Goal: Task Accomplishment & Management: Complete application form

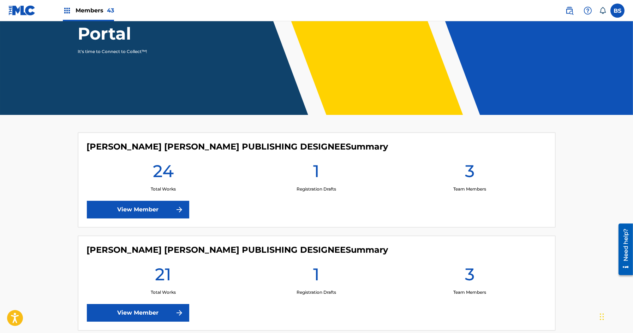
scroll to position [97, 0]
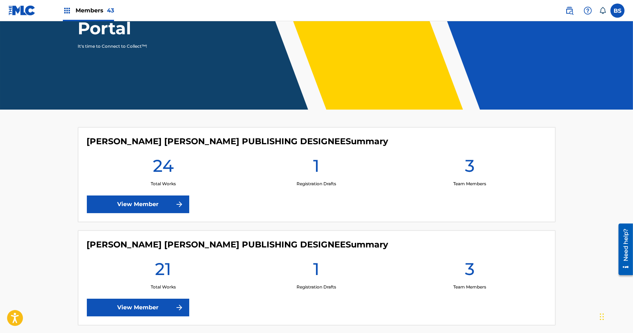
click at [160, 205] on link "View Member" at bounding box center [138, 204] width 102 height 18
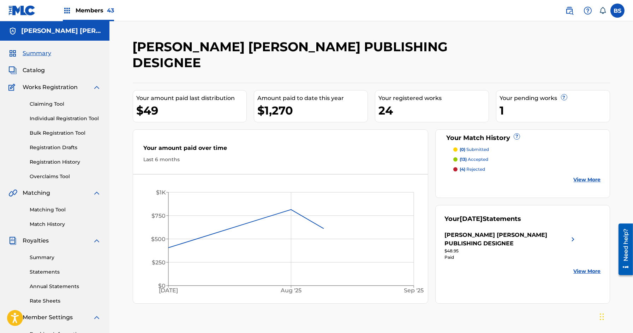
click at [51, 161] on link "Registration History" at bounding box center [65, 161] width 71 height 7
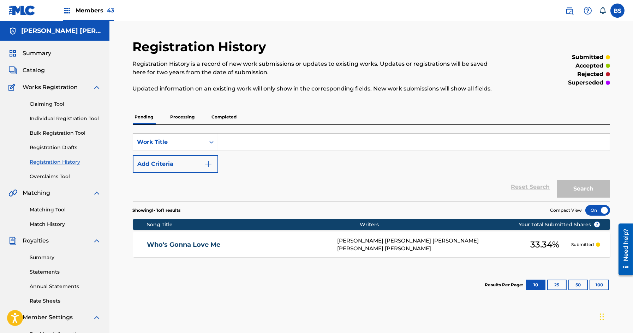
click at [178, 121] on p "Processing" at bounding box center [182, 116] width 29 height 15
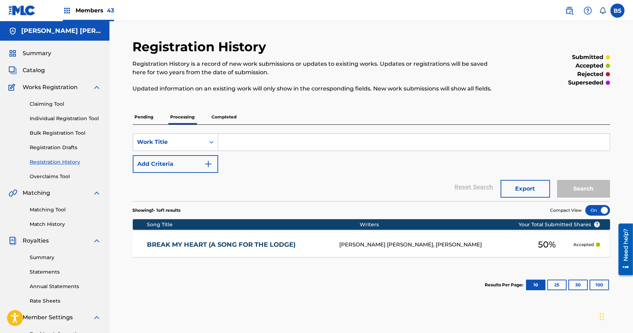
click at [224, 119] on p "Completed" at bounding box center [224, 116] width 29 height 15
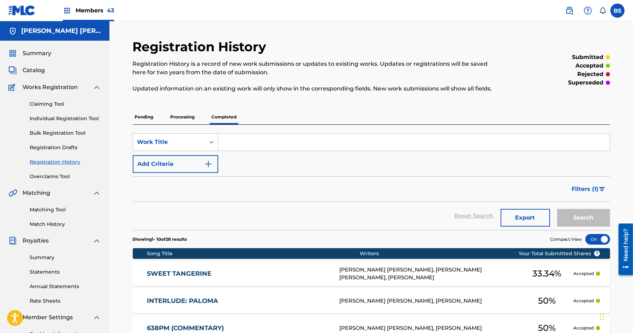
drag, startPoint x: 32, startPoint y: 65, endPoint x: 31, endPoint y: 71, distance: 6.1
click at [32, 65] on div "Summary Catalog Works Registration Claiming Tool Individual Registration Tool B…" at bounding box center [54, 222] width 109 height 363
click at [31, 71] on span "Catalog" at bounding box center [34, 70] width 22 height 8
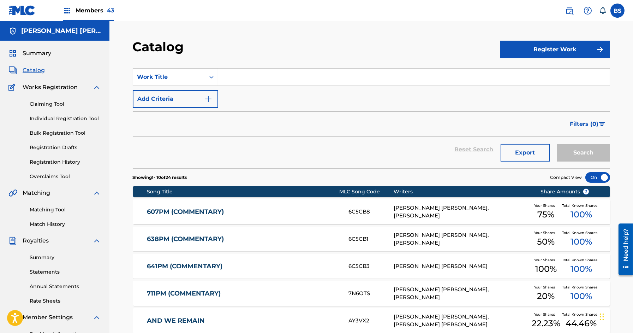
click at [255, 70] on input "Search Form" at bounding box center [414, 76] width 392 height 17
paste input "Losing You"
click at [557, 144] on button "Search" at bounding box center [583, 153] width 53 height 18
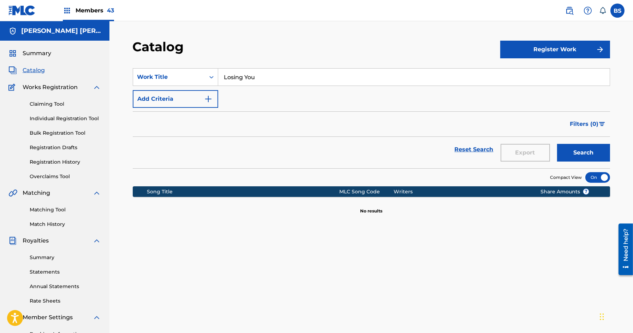
click at [235, 73] on input "Losing You" at bounding box center [414, 76] width 392 height 17
type input "stranger"
click at [557, 144] on button "Search" at bounding box center [583, 153] width 53 height 18
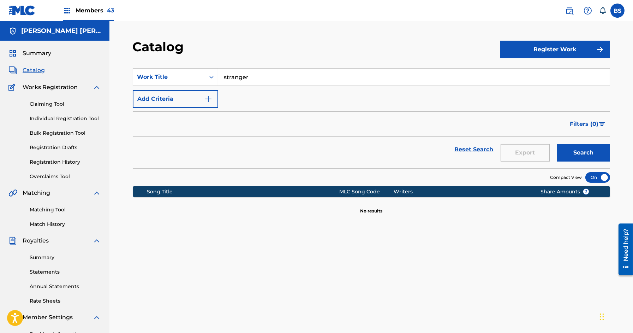
drag, startPoint x: 62, startPoint y: 116, endPoint x: 94, endPoint y: 117, distance: 32.2
click at [62, 116] on link "Individual Registration Tool" at bounding box center [65, 118] width 71 height 7
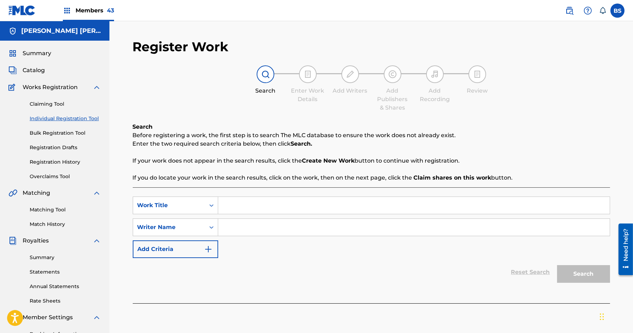
click at [285, 206] on input "Search Form" at bounding box center [414, 205] width 392 height 17
paste input "Losing You"
type input "Losing You"
click at [278, 228] on input "Search Form" at bounding box center [414, 227] width 392 height 17
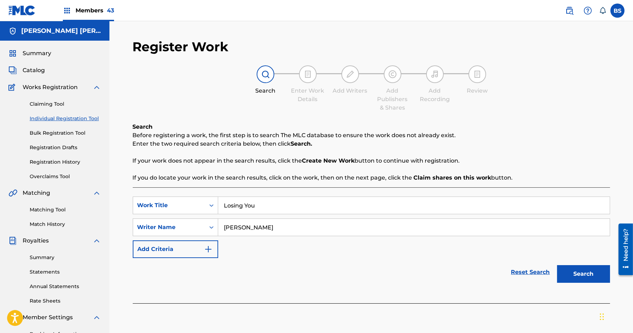
click at [557, 265] on button "Search" at bounding box center [583, 274] width 53 height 18
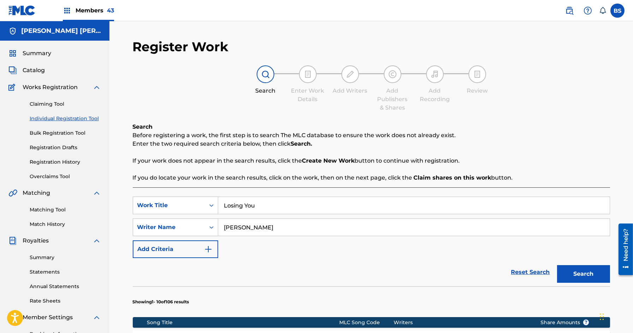
click at [247, 228] on input "[PERSON_NAME]" at bounding box center [414, 227] width 392 height 17
paste input "[PERSON_NAME]"
type input "[PERSON_NAME]"
click at [566, 272] on button "Search" at bounding box center [583, 274] width 53 height 18
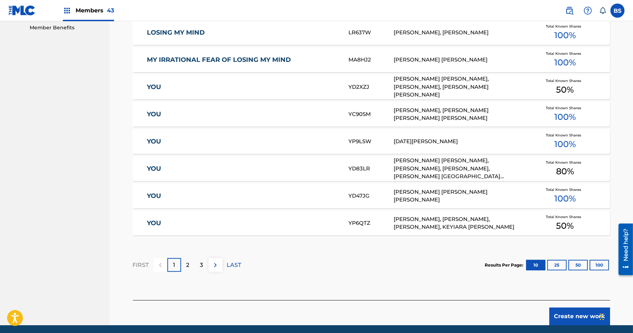
scroll to position [389, 0]
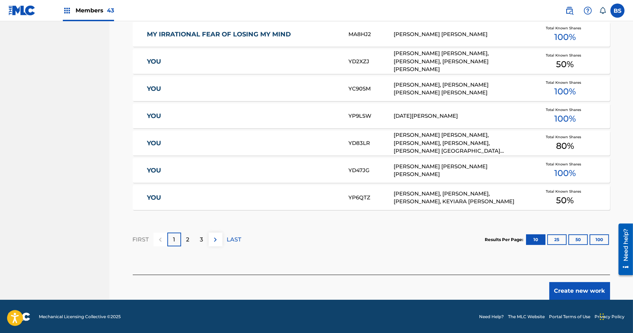
click at [579, 292] on button "Create new work" at bounding box center [579, 291] width 61 height 18
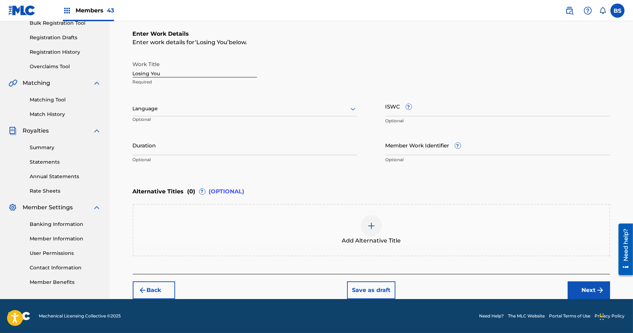
scroll to position [109, 0]
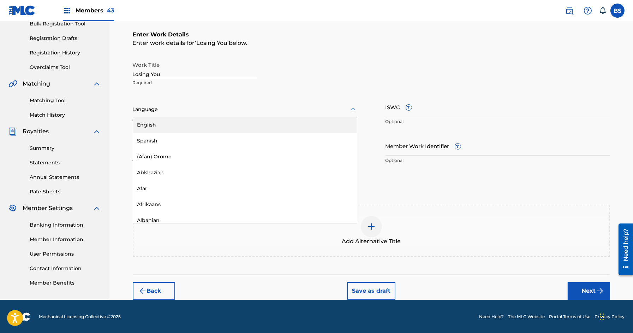
drag, startPoint x: 175, startPoint y: 104, endPoint x: 161, endPoint y: 118, distance: 19.5
click at [174, 104] on div "Language" at bounding box center [245, 109] width 225 height 15
drag, startPoint x: 150, startPoint y: 128, endPoint x: 147, endPoint y: 99, distance: 29.1
click at [150, 128] on div "English" at bounding box center [245, 125] width 224 height 16
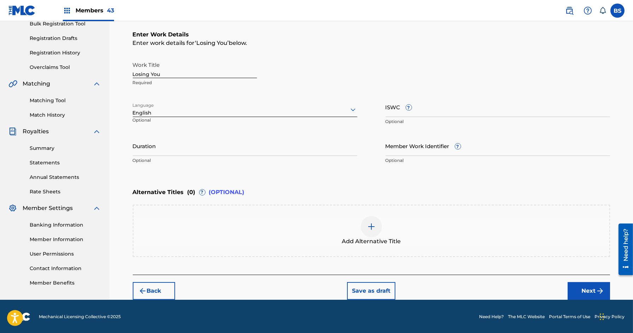
click at [252, 143] on input "Duration" at bounding box center [245, 146] width 225 height 20
type input "02:42"
drag, startPoint x: 596, startPoint y: 286, endPoint x: 580, endPoint y: 276, distance: 18.8
click at [596, 286] on img "submit" at bounding box center [600, 290] width 8 height 8
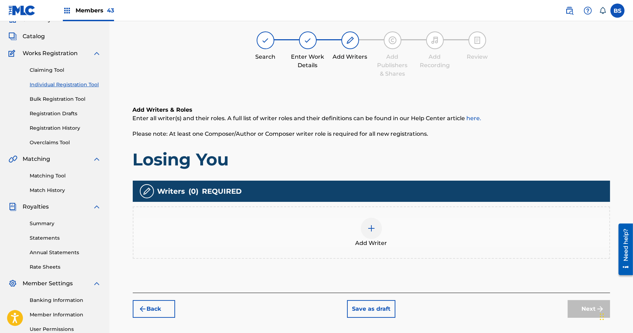
scroll to position [32, 0]
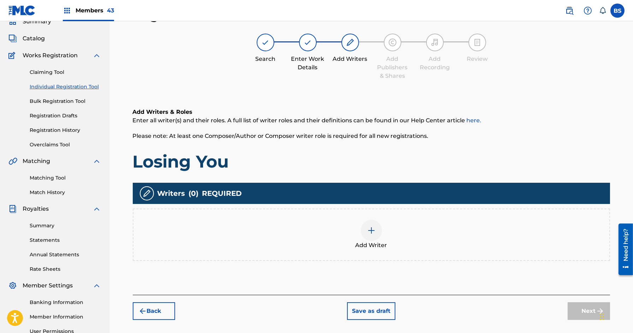
click at [31, 37] on span "Catalog" at bounding box center [34, 38] width 22 height 8
click at [365, 237] on div at bounding box center [371, 230] width 21 height 21
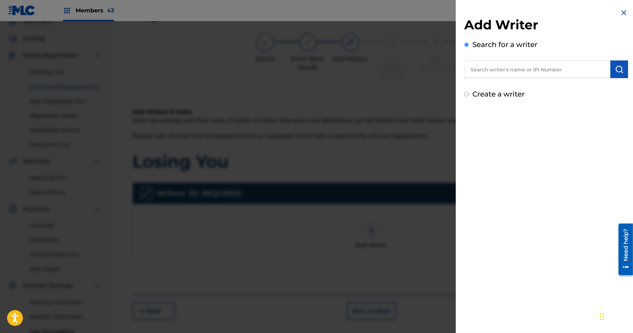
drag, startPoint x: 550, startPoint y: 65, endPoint x: 565, endPoint y: 70, distance: 16.0
click at [550, 65] on input "text" at bounding box center [537, 69] width 146 height 18
paste input "00500908681"
type input "00500908681"
click at [617, 68] on img "submit" at bounding box center [619, 69] width 8 height 8
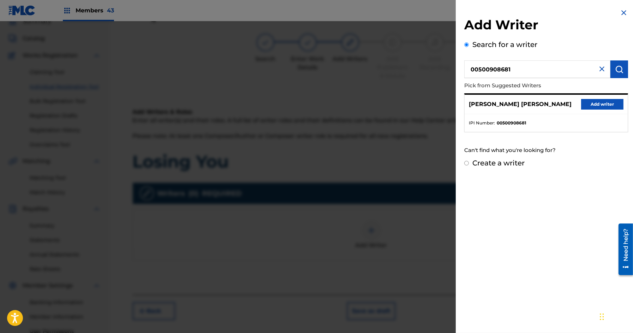
click at [604, 104] on button "Add writer" at bounding box center [602, 104] width 42 height 11
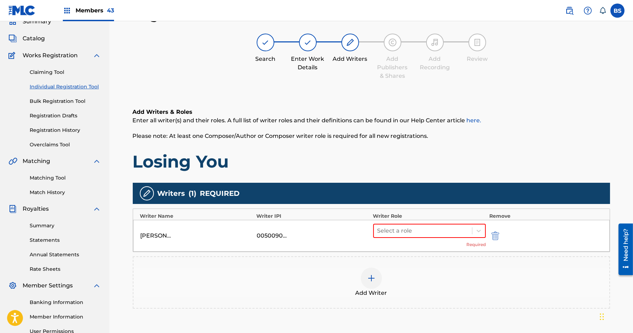
drag, startPoint x: 459, startPoint y: 229, endPoint x: 441, endPoint y: 238, distance: 20.2
click at [459, 229] on div at bounding box center [422, 231] width 91 height 10
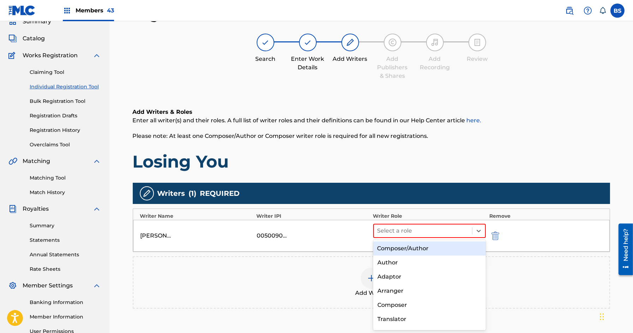
drag, startPoint x: 417, startPoint y: 247, endPoint x: 384, endPoint y: 270, distance: 39.7
click at [416, 248] on div "Composer/Author" at bounding box center [429, 248] width 113 height 14
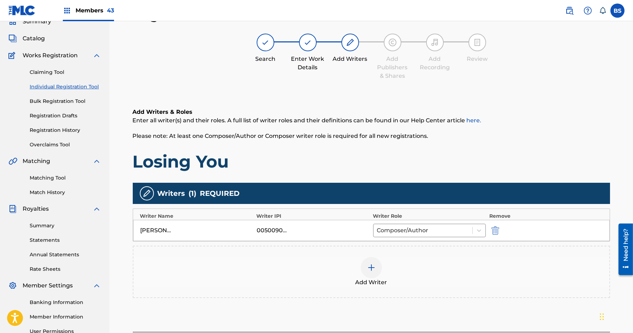
click at [372, 275] on div at bounding box center [371, 267] width 21 height 21
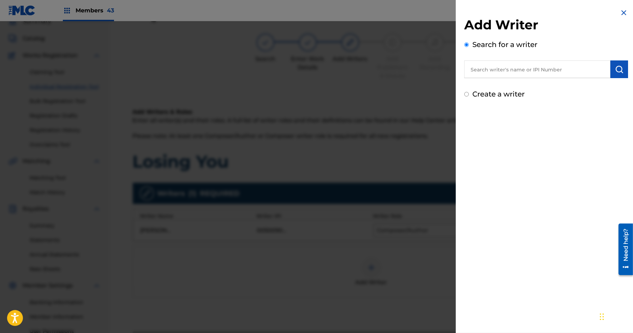
click at [552, 70] on input "text" at bounding box center [537, 69] width 146 height 18
paste input "00718344538"
type input "00718344538"
click at [616, 71] on img "submit" at bounding box center [619, 69] width 8 height 8
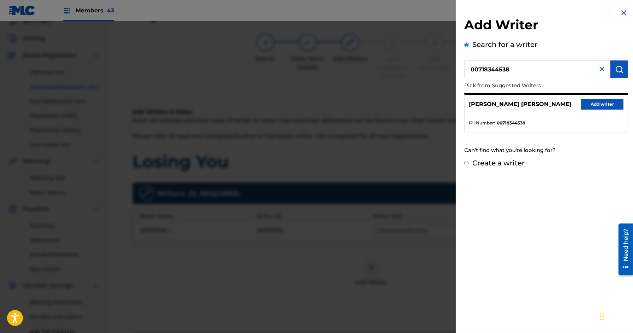
click at [604, 100] on button "Add writer" at bounding box center [602, 104] width 42 height 11
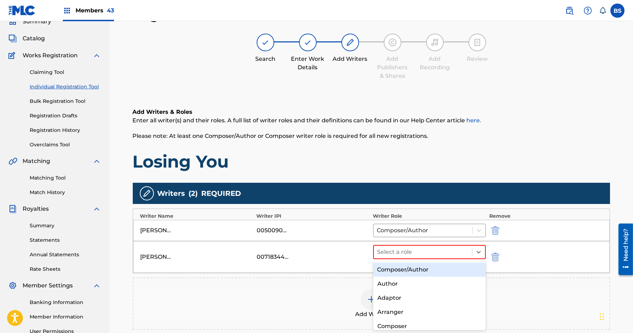
drag, startPoint x: 430, startPoint y: 253, endPoint x: 406, endPoint y: 264, distance: 26.2
click at [430, 253] on div at bounding box center [422, 252] width 91 height 10
click at [402, 272] on div "Composer/Author" at bounding box center [429, 269] width 113 height 14
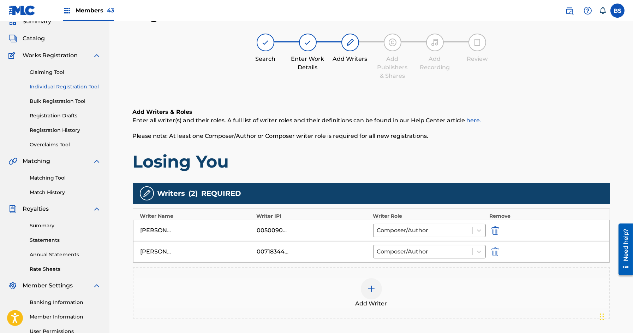
click at [363, 290] on div at bounding box center [371, 288] width 21 height 21
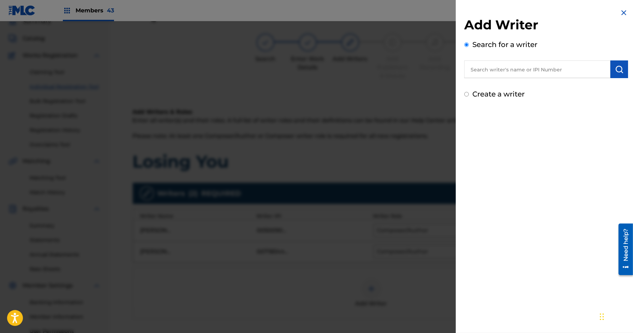
click at [507, 74] on input "text" at bounding box center [537, 69] width 146 height 18
paste input "839947866"
type input "00839947866"
click at [622, 69] on button "submit" at bounding box center [619, 69] width 18 height 18
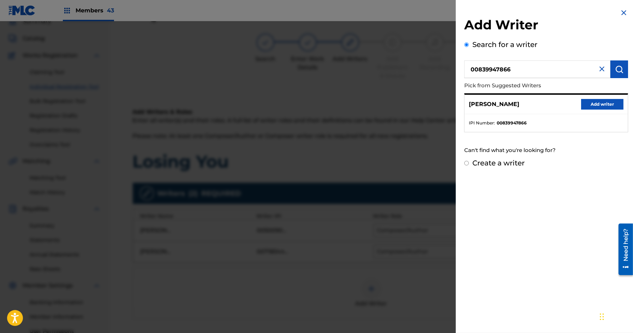
click at [598, 100] on button "Add writer" at bounding box center [602, 104] width 42 height 11
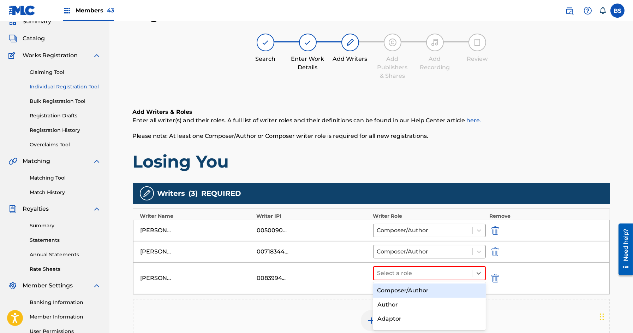
drag, startPoint x: 430, startPoint y: 270, endPoint x: 399, endPoint y: 280, distance: 32.4
click at [429, 270] on div at bounding box center [422, 273] width 91 height 10
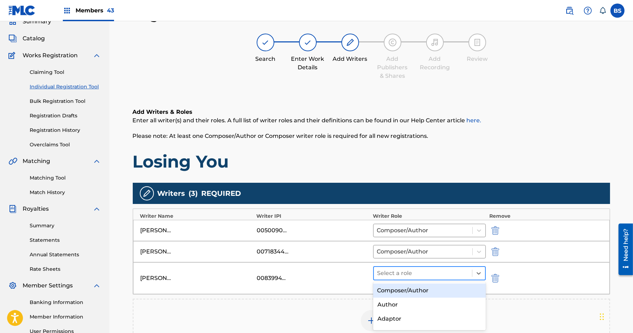
drag, startPoint x: 395, startPoint y: 292, endPoint x: 382, endPoint y: 271, distance: 24.1
click at [395, 292] on div "Composer/Author" at bounding box center [429, 290] width 113 height 14
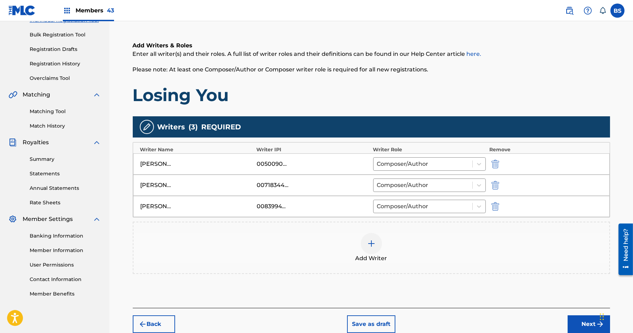
scroll to position [131, 0]
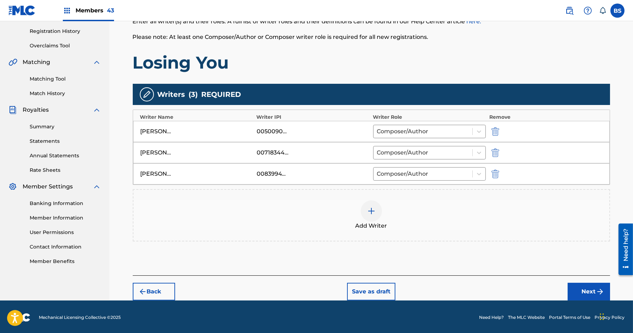
drag, startPoint x: 594, startPoint y: 289, endPoint x: 560, endPoint y: 269, distance: 40.0
click at [591, 289] on button "Next" at bounding box center [589, 291] width 42 height 18
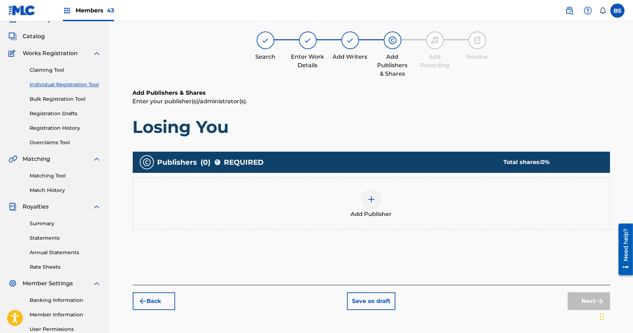
scroll to position [32, 0]
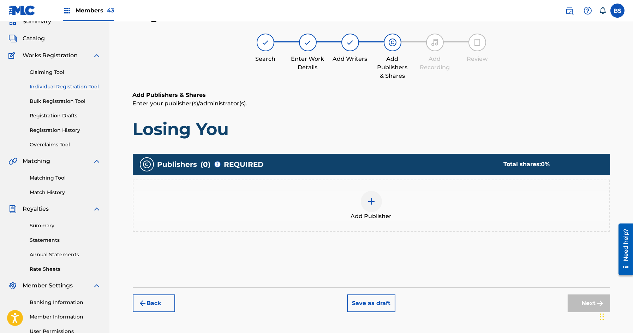
click at [381, 203] on div at bounding box center [371, 201] width 21 height 21
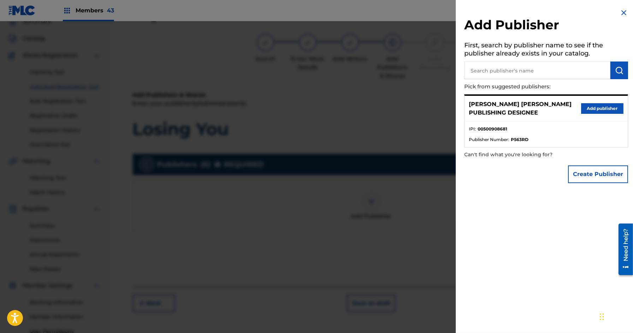
click at [601, 107] on button "Add publisher" at bounding box center [602, 108] width 42 height 11
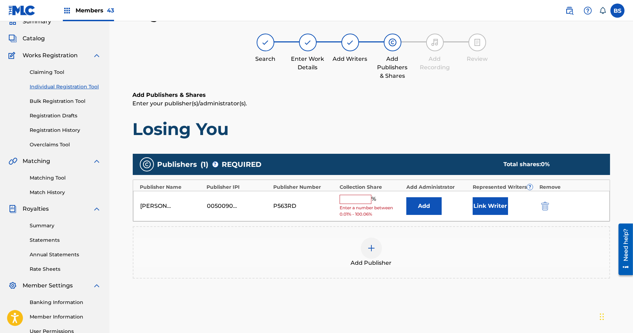
drag, startPoint x: 364, startPoint y: 202, endPoint x: 376, endPoint y: 202, distance: 12.7
click at [363, 202] on input "text" at bounding box center [356, 199] width 32 height 9
paste input "33.34"
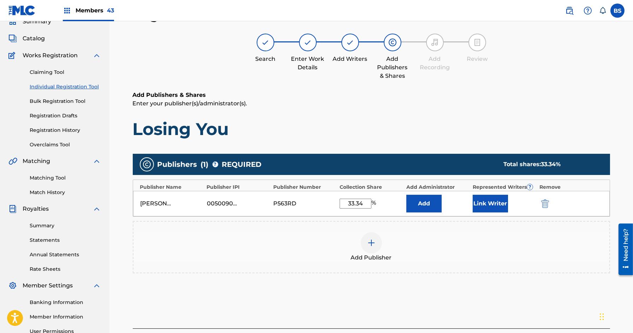
type input "33.34"
click at [486, 203] on button "Link Writer" at bounding box center [490, 204] width 35 height 18
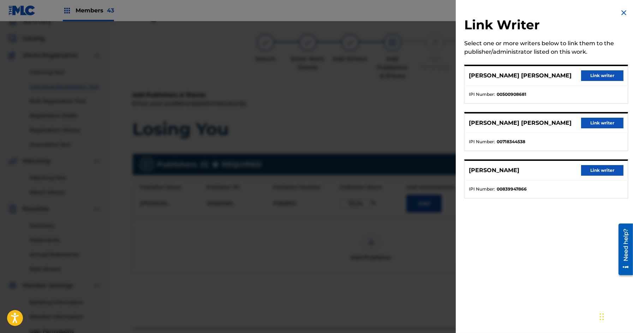
click at [611, 65] on div "[PERSON_NAME] [PERSON_NAME] Link writer IPI Number : 00500908681" at bounding box center [546, 84] width 164 height 39
click at [609, 70] on button "Link writer" at bounding box center [602, 75] width 42 height 11
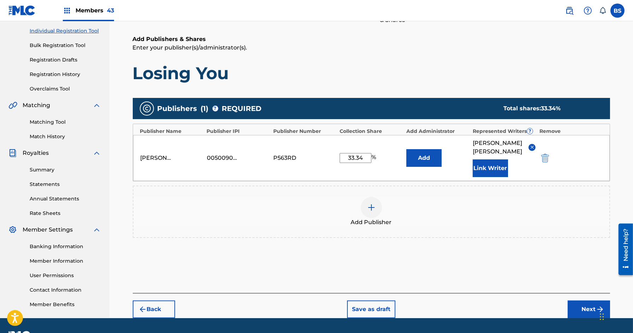
scroll to position [106, 0]
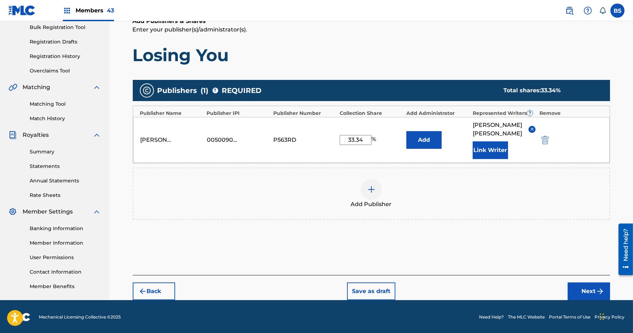
click at [588, 289] on button "Next" at bounding box center [589, 291] width 42 height 18
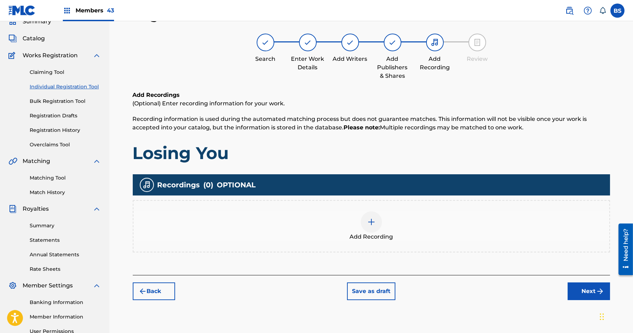
scroll to position [41, 0]
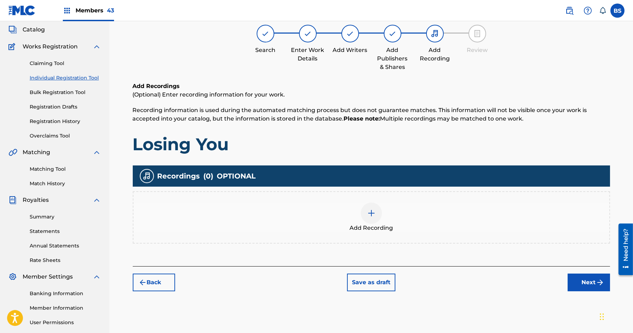
click at [378, 205] on div "Add Recording" at bounding box center [371, 217] width 476 height 30
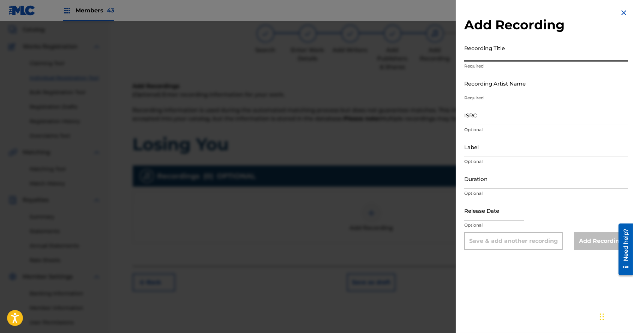
drag, startPoint x: 494, startPoint y: 52, endPoint x: 510, endPoint y: 71, distance: 24.5
click at [494, 52] on input "Recording Title" at bounding box center [546, 51] width 164 height 20
paste input "Losing You"
type input "Losing You"
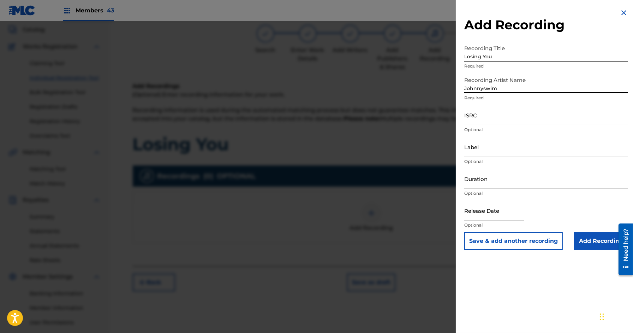
type input "Johnnyswim"
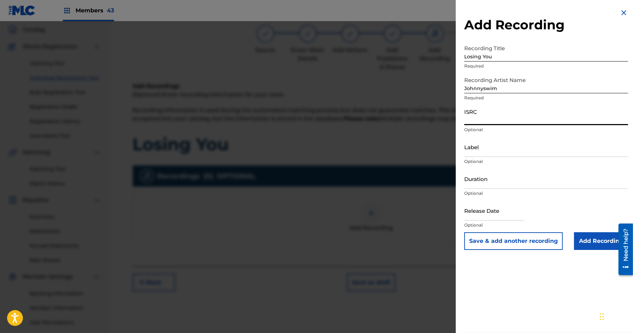
paste input "US38Y2580372"
type input "US38Y2580372"
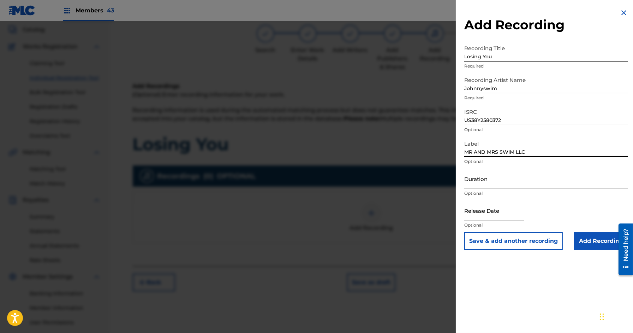
type input "MR AND MRS SWIM LLC"
type input "02:42"
select select "8"
select select "2025"
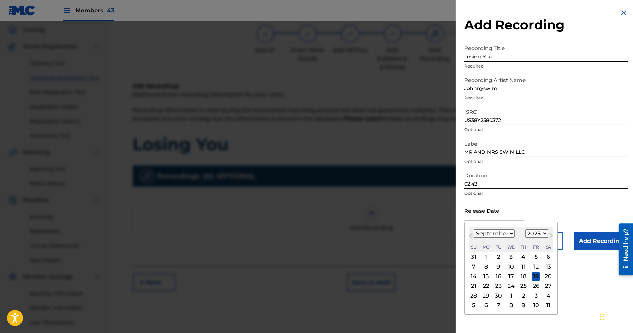
drag, startPoint x: 536, startPoint y: 275, endPoint x: 580, endPoint y: 248, distance: 52.1
click at [536, 275] on div "19" at bounding box center [536, 276] width 8 height 8
type input "[DATE]"
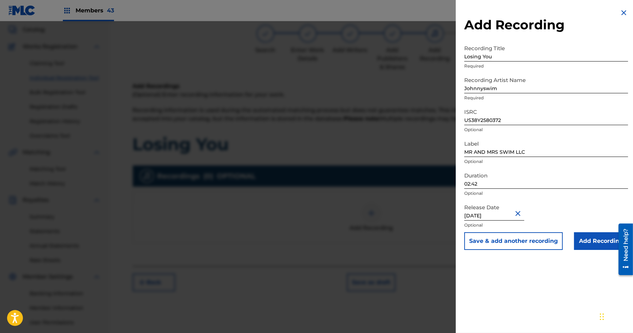
drag, startPoint x: 583, startPoint y: 241, endPoint x: 556, endPoint y: 254, distance: 29.7
click at [582, 241] on input "Add Recording" at bounding box center [601, 241] width 54 height 18
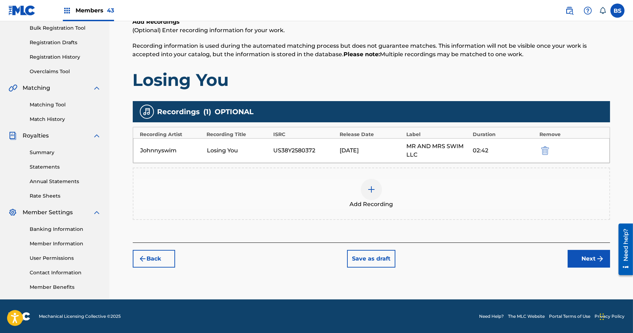
click at [580, 256] on button "Next" at bounding box center [589, 259] width 42 height 18
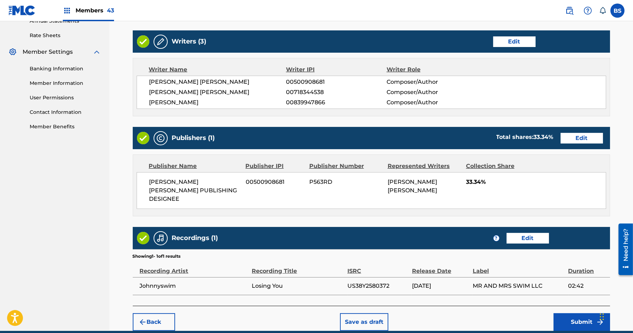
scroll to position [286, 0]
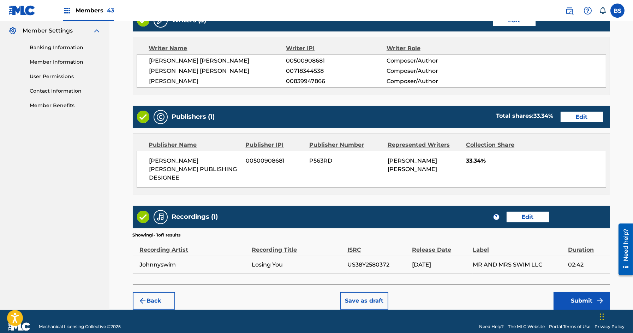
click at [583, 292] on button "Submit" at bounding box center [582, 301] width 56 height 18
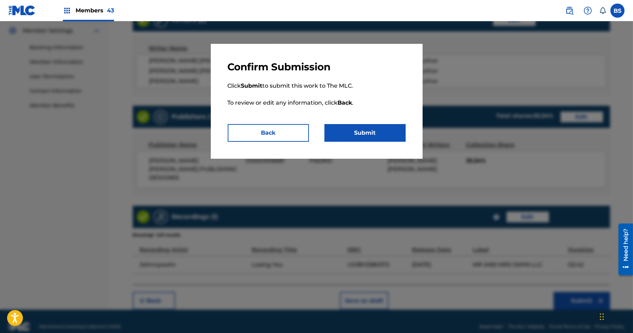
drag, startPoint x: 382, startPoint y: 135, endPoint x: 443, endPoint y: 178, distance: 74.0
click at [382, 135] on button "Submit" at bounding box center [364, 133] width 81 height 18
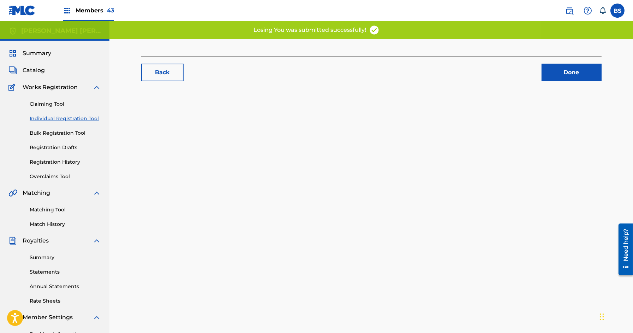
click at [548, 78] on link "Done" at bounding box center [572, 73] width 60 height 18
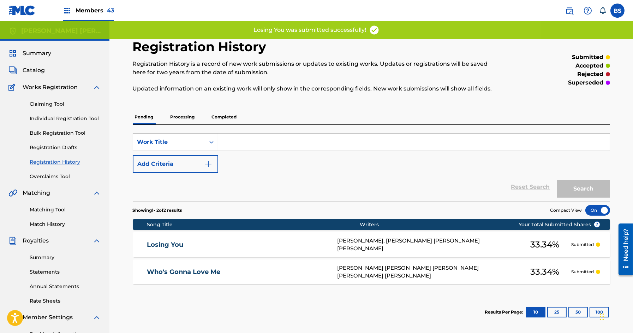
drag, startPoint x: 56, startPoint y: 116, endPoint x: 82, endPoint y: 72, distance: 51.0
click at [56, 116] on link "Individual Registration Tool" at bounding box center [65, 118] width 71 height 7
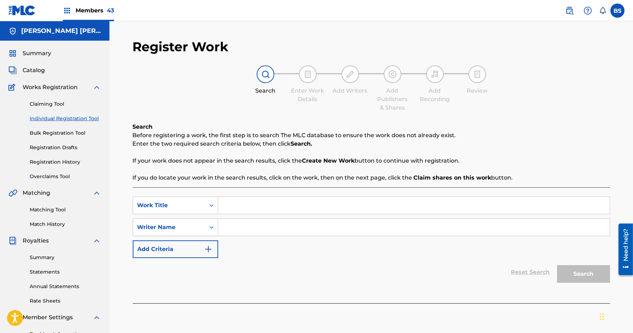
click at [288, 195] on div "SearchWithCriteriae2f02aed-a2f6-4649-8ad2-ef2ebaa07312 Work Title SearchWithCri…" at bounding box center [371, 245] width 477 height 116
click at [283, 201] on input "Search Form" at bounding box center [414, 205] width 392 height 17
paste input "Stranger"
type input "Stranger"
drag, startPoint x: 250, startPoint y: 225, endPoint x: 346, endPoint y: 173, distance: 109.2
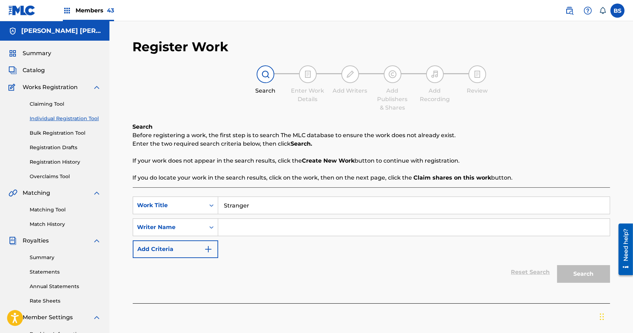
click at [250, 225] on input "Search Form" at bounding box center [414, 227] width 392 height 17
paste input "[PERSON_NAME]"
type input "[PERSON_NAME]"
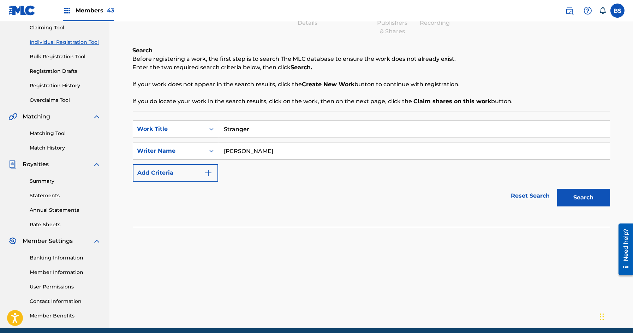
scroll to position [105, 0]
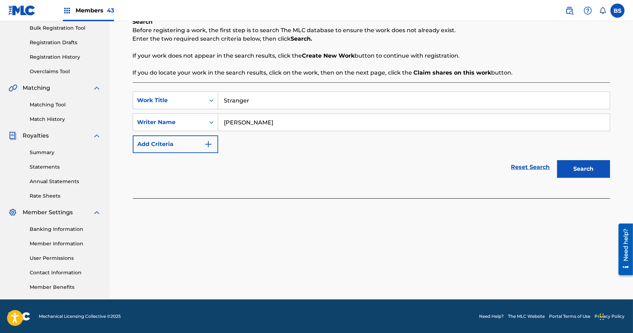
click at [598, 170] on button "Search" at bounding box center [583, 169] width 53 height 18
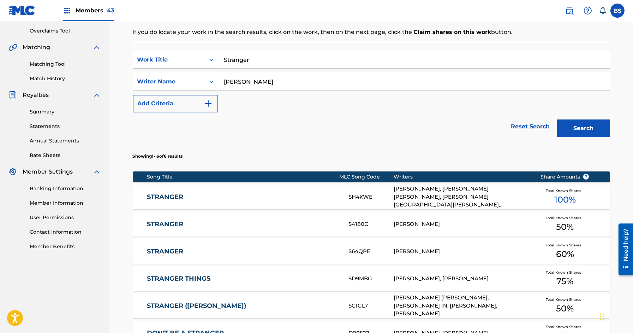
scroll to position [277, 0]
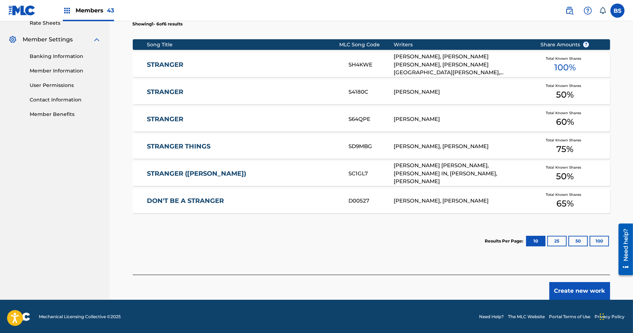
click at [595, 291] on button "Create new work" at bounding box center [579, 291] width 61 height 18
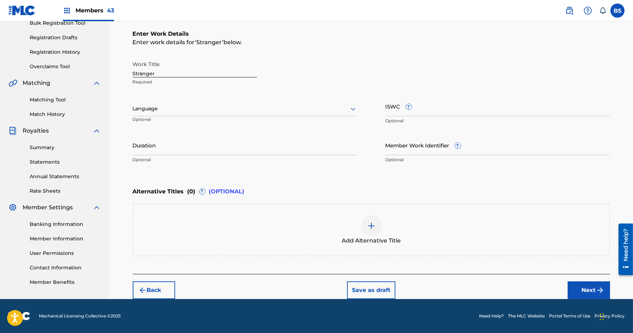
scroll to position [109, 0]
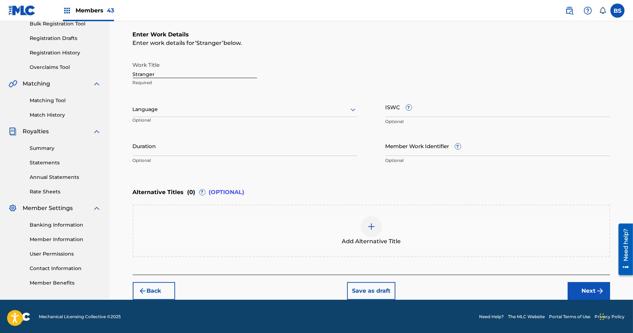
click at [186, 107] on div at bounding box center [245, 109] width 225 height 9
click at [167, 127] on div "English" at bounding box center [245, 125] width 224 height 16
drag, startPoint x: 585, startPoint y: 289, endPoint x: 514, endPoint y: 254, distance: 79.7
click at [585, 289] on button "Next" at bounding box center [589, 291] width 42 height 18
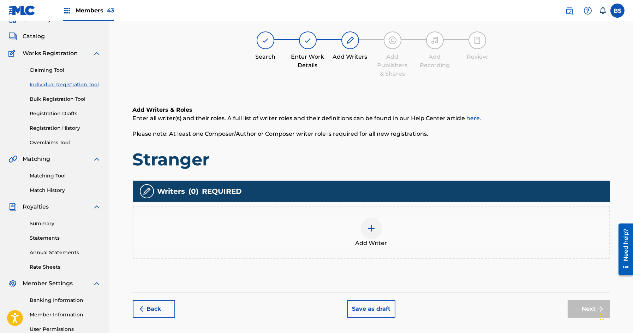
scroll to position [32, 0]
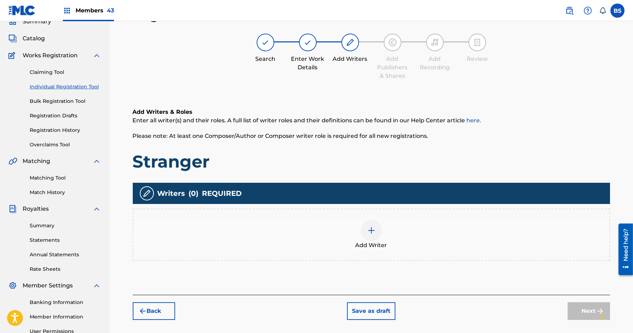
click at [366, 230] on div at bounding box center [371, 230] width 21 height 21
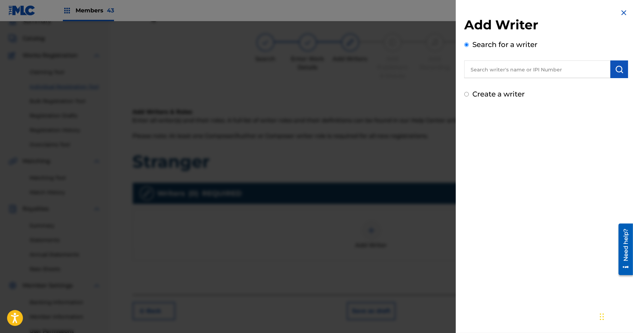
click at [522, 73] on input "text" at bounding box center [537, 69] width 146 height 18
paste input "00500908681"
type input "00500908681"
click at [611, 67] on button "submit" at bounding box center [619, 69] width 18 height 18
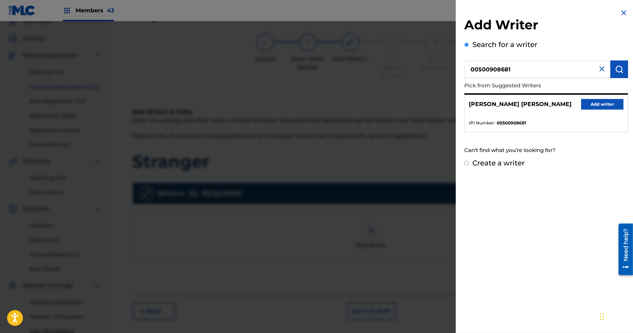
click at [593, 108] on button "Add writer" at bounding box center [602, 104] width 42 height 11
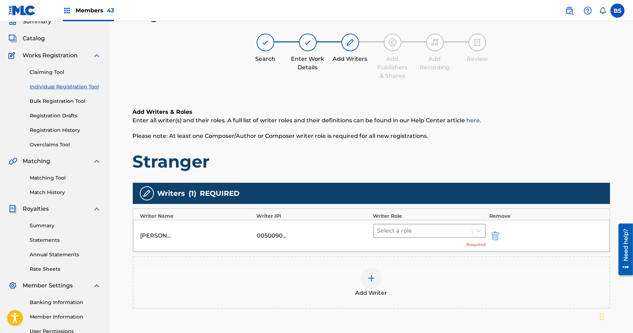
drag, startPoint x: 427, startPoint y: 222, endPoint x: 421, endPoint y: 227, distance: 7.3
click at [426, 225] on div "[PERSON_NAME] [PERSON_NAME] 00500908681 Select a role Required" at bounding box center [371, 236] width 477 height 32
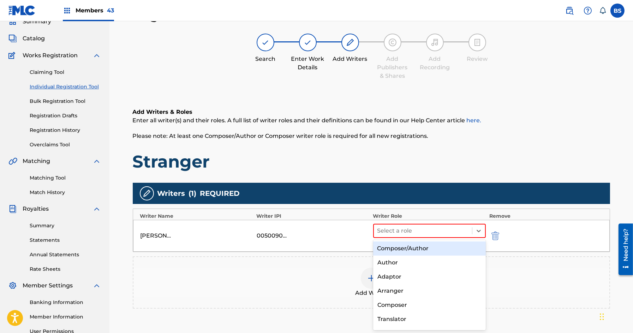
drag, startPoint x: 418, startPoint y: 232, endPoint x: 417, endPoint y: 238, distance: 5.9
click at [418, 233] on div at bounding box center [422, 231] width 91 height 10
drag, startPoint x: 402, startPoint y: 255, endPoint x: 404, endPoint y: 251, distance: 4.1
click at [403, 253] on div "Composer/Author" at bounding box center [429, 248] width 113 height 14
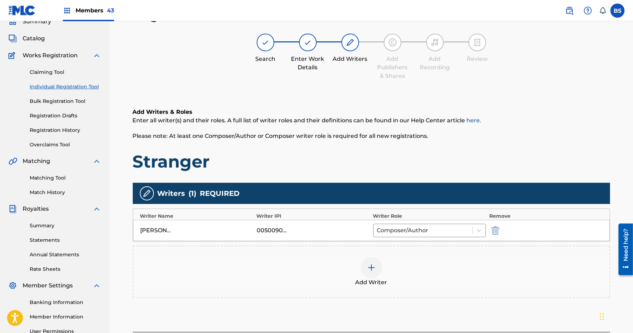
click at [382, 259] on div "Add Writer" at bounding box center [371, 272] width 476 height 30
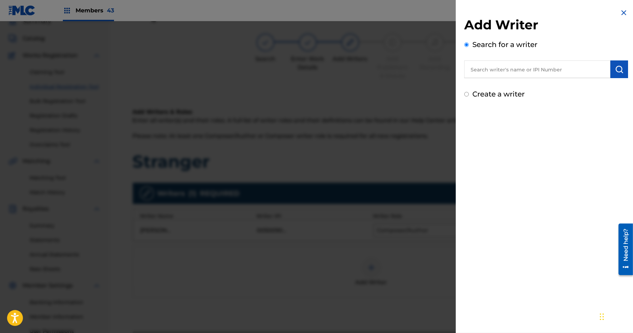
click at [536, 71] on input "text" at bounding box center [537, 69] width 146 height 18
paste input "00718344538"
type input "00718344538"
drag, startPoint x: 623, startPoint y: 71, endPoint x: 539, endPoint y: 110, distance: 93.0
click at [623, 71] on button "submit" at bounding box center [619, 69] width 18 height 18
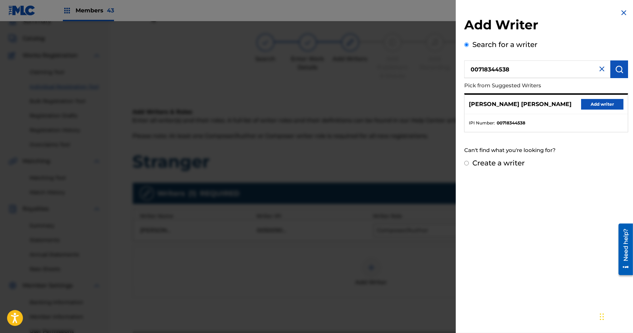
click at [597, 97] on div "[PERSON_NAME] [PERSON_NAME][DEMOGRAPHIC_DATA] Add writer" at bounding box center [546, 104] width 163 height 19
drag, startPoint x: 605, startPoint y: 104, endPoint x: 550, endPoint y: 161, distance: 78.9
click at [602, 105] on button "Add writer" at bounding box center [602, 104] width 42 height 11
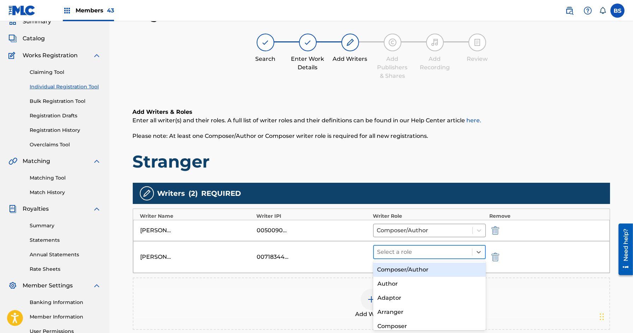
drag, startPoint x: 411, startPoint y: 249, endPoint x: 410, endPoint y: 255, distance: 6.6
click at [411, 249] on div at bounding box center [422, 252] width 91 height 10
drag, startPoint x: 409, startPoint y: 267, endPoint x: 392, endPoint y: 278, distance: 20.5
click at [408, 268] on div "Composer/Author" at bounding box center [429, 269] width 113 height 14
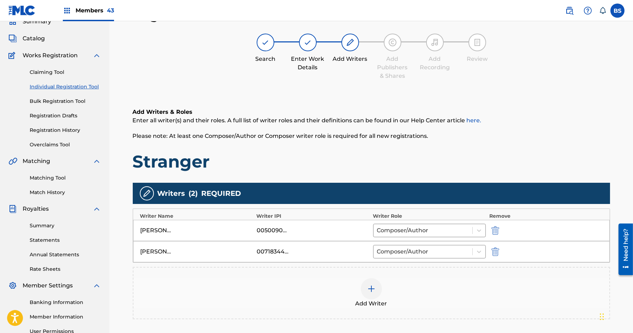
click at [367, 292] on img at bounding box center [371, 288] width 8 height 8
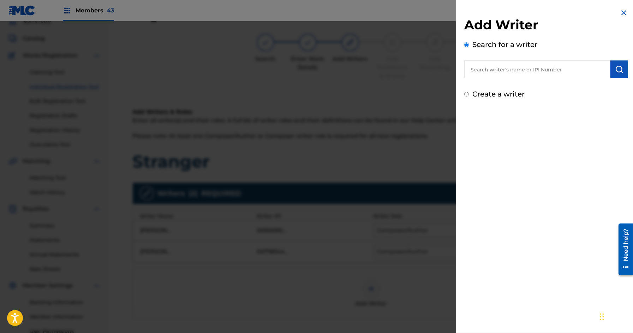
drag, startPoint x: 530, startPoint y: 61, endPoint x: 525, endPoint y: 70, distance: 10.0
click at [528, 62] on input "text" at bounding box center [537, 69] width 146 height 18
paste input "839947866"
type input "00839947866"
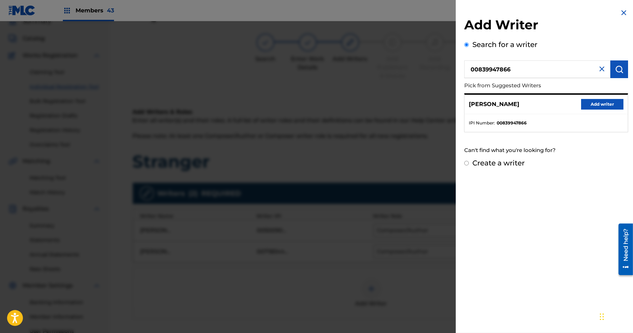
drag, startPoint x: 600, startPoint y: 105, endPoint x: 515, endPoint y: 152, distance: 97.3
click at [600, 105] on button "Add writer" at bounding box center [602, 104] width 42 height 11
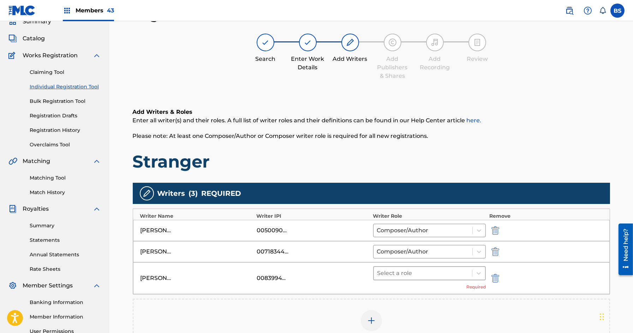
drag, startPoint x: 398, startPoint y: 269, endPoint x: 399, endPoint y: 273, distance: 3.9
click at [398, 270] on div at bounding box center [422, 273] width 91 height 10
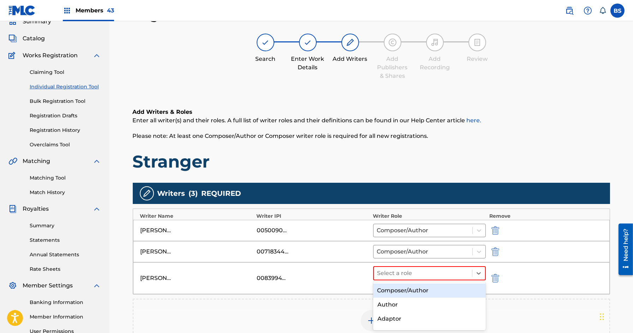
drag, startPoint x: 395, startPoint y: 292, endPoint x: 389, endPoint y: 288, distance: 7.0
click at [394, 291] on div "Composer/Author" at bounding box center [429, 290] width 113 height 14
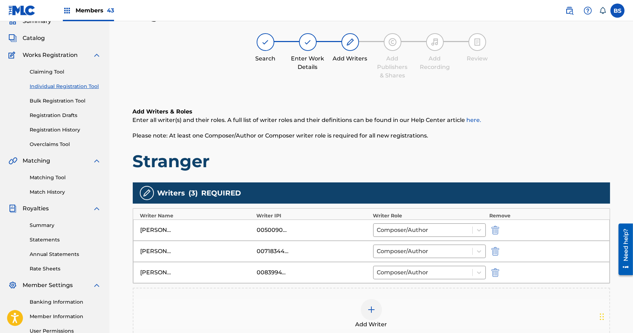
scroll to position [131, 0]
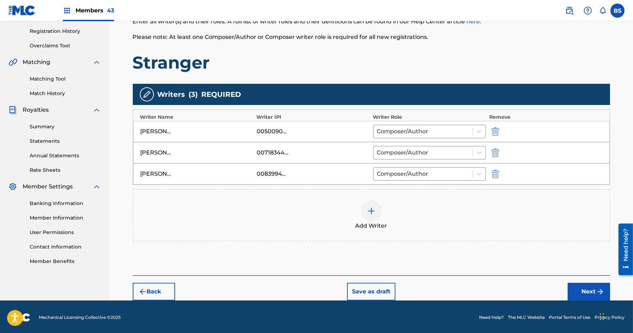
click at [594, 285] on button "Next" at bounding box center [589, 291] width 42 height 18
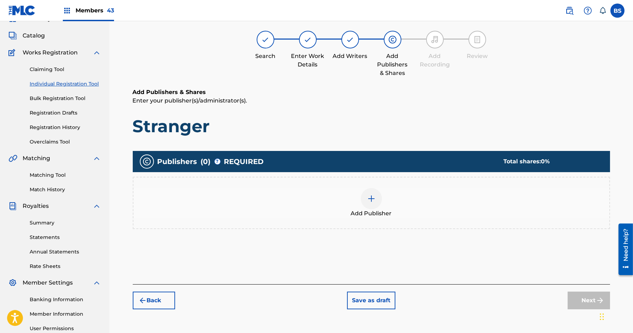
scroll to position [32, 0]
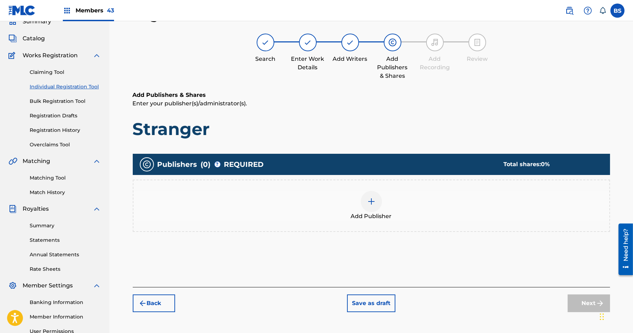
click at [372, 189] on div "Add Publisher" at bounding box center [371, 205] width 477 height 52
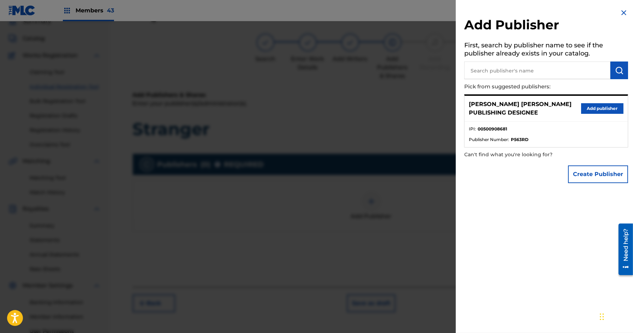
drag, startPoint x: 609, startPoint y: 107, endPoint x: 587, endPoint y: 121, distance: 25.9
click at [608, 107] on button "Add publisher" at bounding box center [602, 108] width 42 height 11
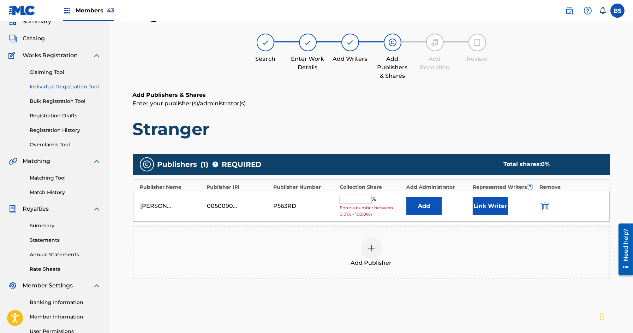
click at [492, 211] on button "Link Writer" at bounding box center [490, 206] width 35 height 18
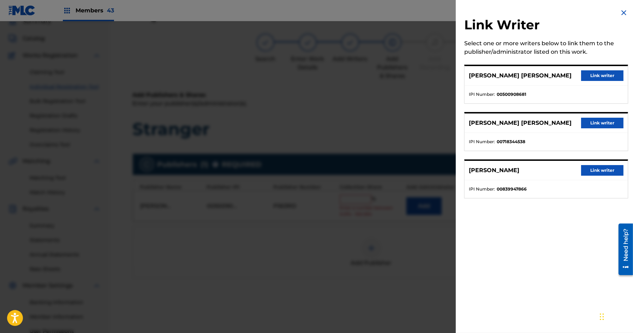
click at [614, 65] on div "[PERSON_NAME] [PERSON_NAME] Link writer IPI Number : 00500908681" at bounding box center [546, 84] width 164 height 39
drag, startPoint x: 611, startPoint y: 72, endPoint x: 410, endPoint y: 203, distance: 240.6
click at [611, 72] on button "Link writer" at bounding box center [602, 75] width 42 height 11
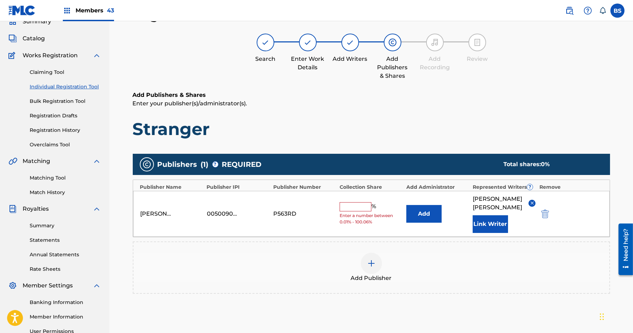
drag, startPoint x: 358, startPoint y: 208, endPoint x: 510, endPoint y: 184, distance: 153.9
click at [358, 208] on input "text" at bounding box center [356, 206] width 32 height 9
paste input "33.34"
type input "33.34"
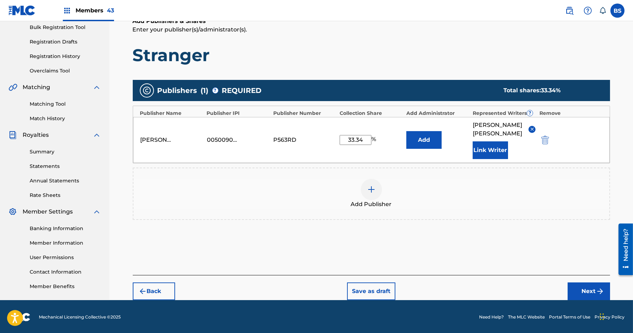
drag, startPoint x: 590, startPoint y: 292, endPoint x: 571, endPoint y: 283, distance: 21.0
click at [590, 292] on button "Next" at bounding box center [589, 291] width 42 height 18
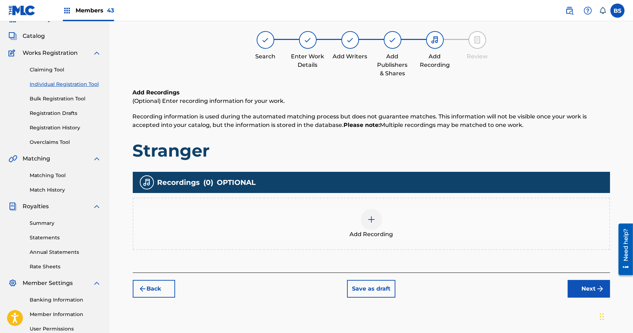
scroll to position [32, 0]
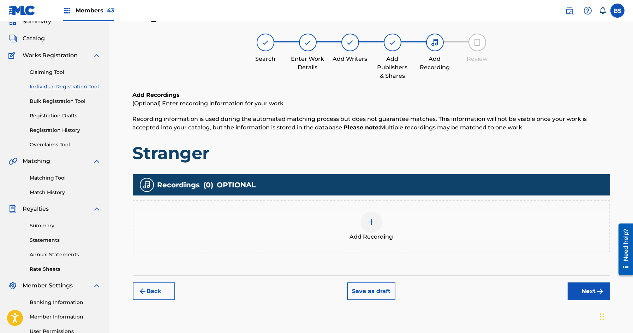
click at [367, 223] on div at bounding box center [371, 221] width 21 height 21
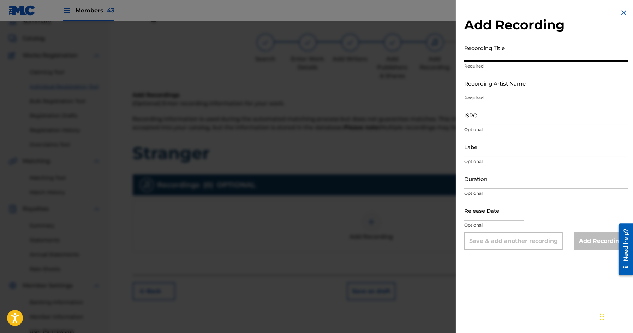
click at [503, 51] on input "Recording Title" at bounding box center [546, 51] width 164 height 20
paste input "Stranger"
type input "Stranger"
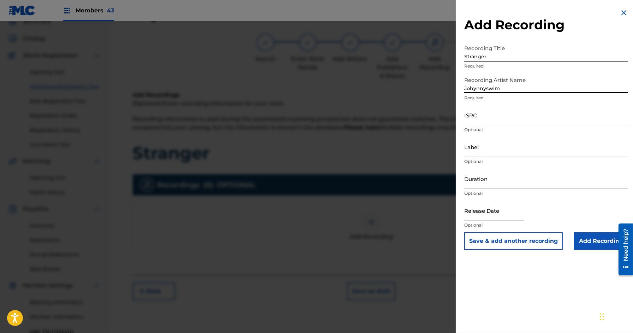
type input "Johynnyswim"
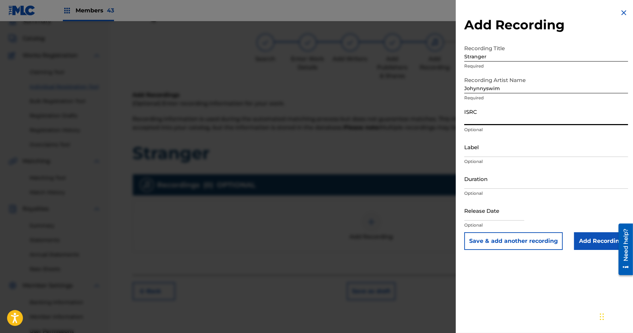
paste input "US38Y2585822"
type input "US38Y2585822"
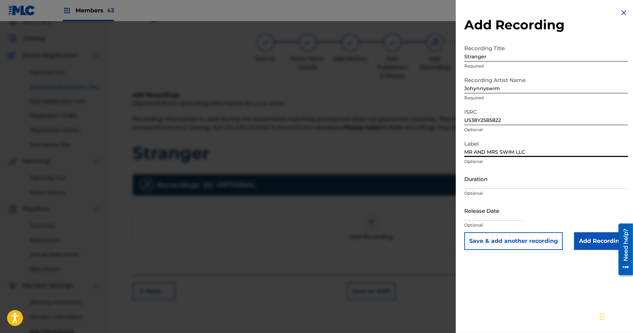
type input "MR AND MRS SWIM LLC"
click at [503, 216] on input "text" at bounding box center [494, 210] width 60 height 20
select select "8"
select select "2025"
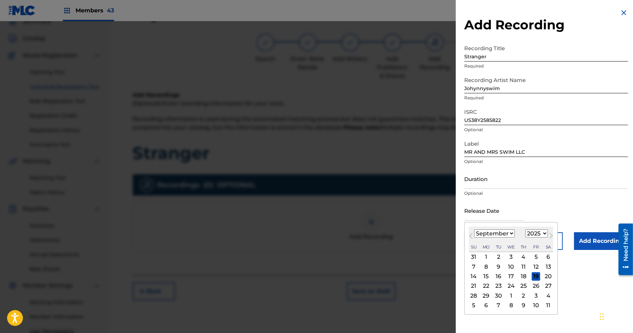
drag, startPoint x: 553, startPoint y: 234, endPoint x: 518, endPoint y: 288, distance: 64.0
click at [550, 234] on span "Next Month" at bounding box center [550, 236] width 0 height 11
select select "9"
click at [537, 254] on div "3" at bounding box center [536, 256] width 8 height 8
type input "[DATE]"
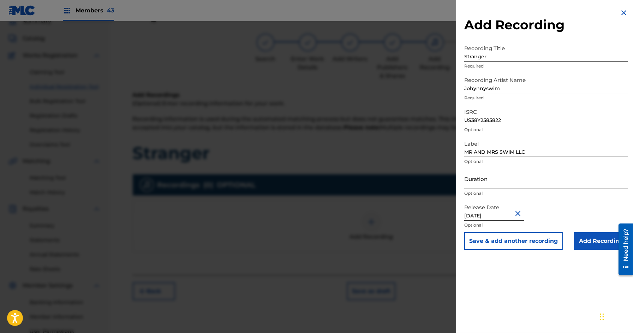
click at [589, 238] on input "Add Recording" at bounding box center [601, 241] width 54 height 18
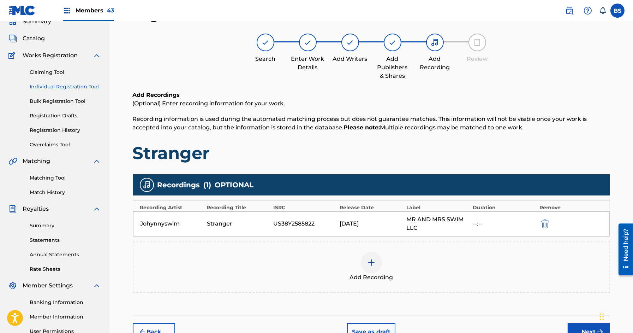
click at [586, 325] on button "Next" at bounding box center [589, 332] width 42 height 18
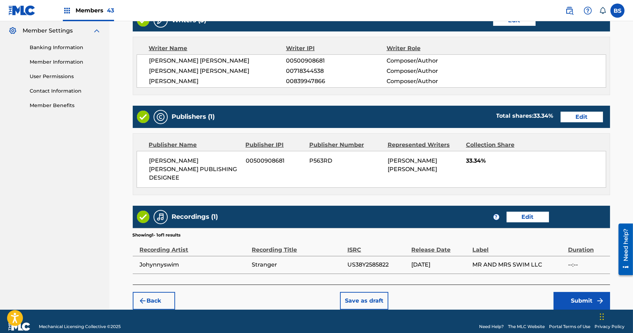
scroll to position [286, 0]
click at [530, 211] on button "Edit" at bounding box center [528, 216] width 42 height 11
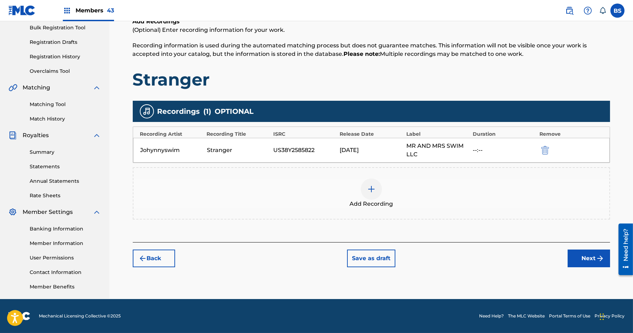
scroll to position [105, 0]
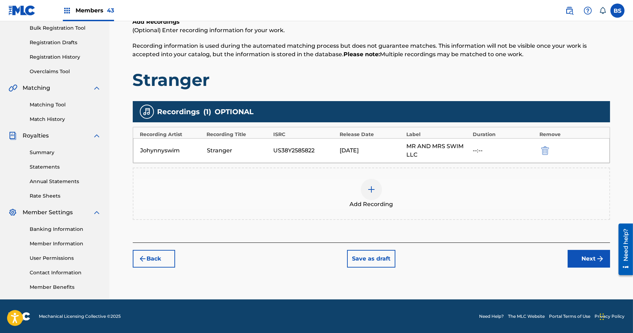
click at [546, 150] on img "submit" at bounding box center [545, 150] width 8 height 8
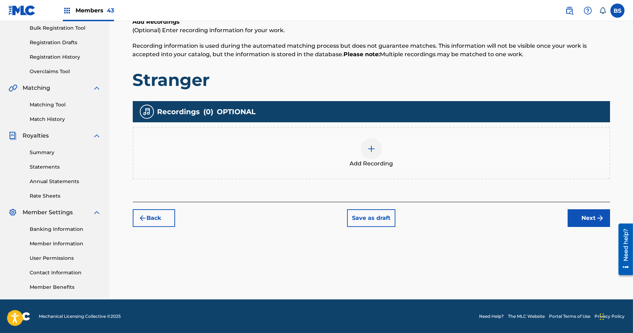
click at [369, 147] on img at bounding box center [371, 148] width 8 height 8
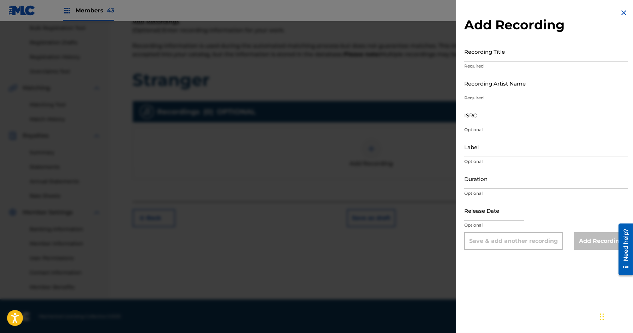
click at [523, 55] on input "Recording Title" at bounding box center [546, 51] width 164 height 20
type input "Stranger"
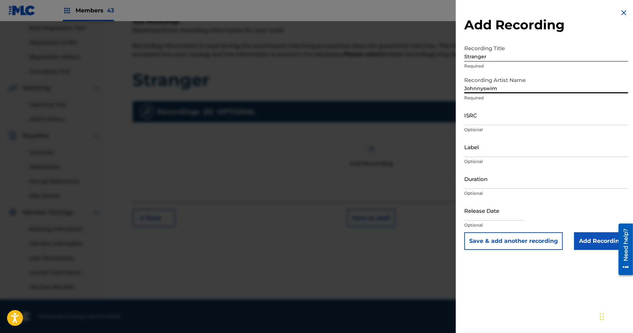
type input "Johnnyswim"
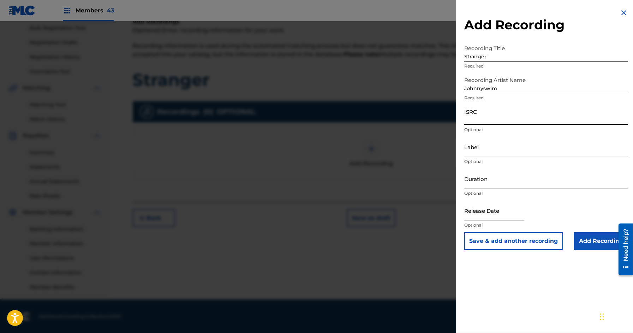
paste input "US38Y2585822"
type input "US38Y2585822"
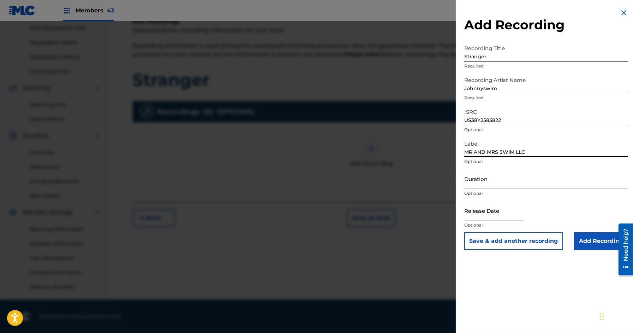
type input "MR AND MRS SWIM LLC"
click at [501, 222] on p "Optional" at bounding box center [546, 225] width 164 height 6
click at [501, 210] on input "text" at bounding box center [494, 210] width 60 height 20
select select "8"
select select "2025"
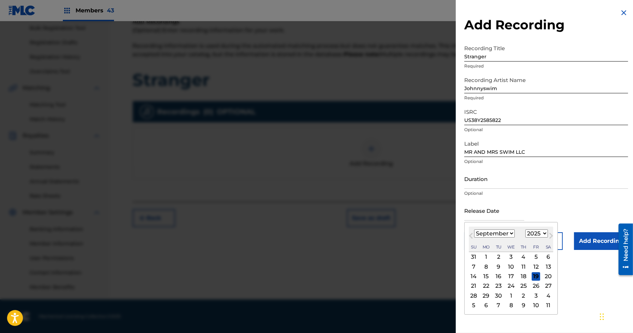
click at [552, 232] on button "Next Month" at bounding box center [550, 236] width 11 height 11
select select "9"
click at [538, 258] on div "3" at bounding box center [536, 256] width 8 height 8
type input "[DATE]"
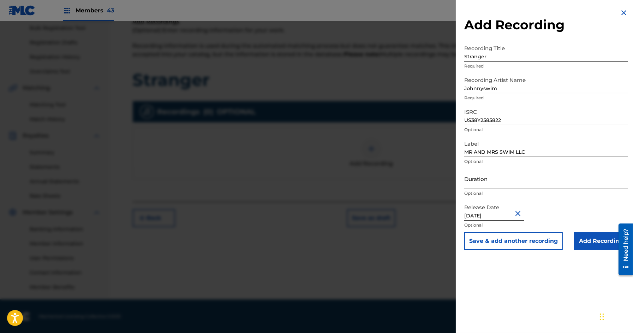
click at [600, 237] on input "Add Recording" at bounding box center [601, 241] width 54 height 18
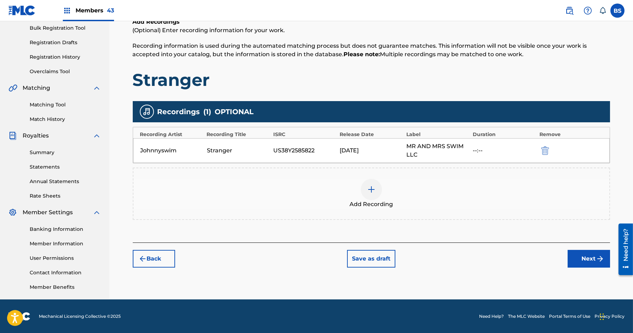
click at [592, 252] on button "Next" at bounding box center [589, 259] width 42 height 18
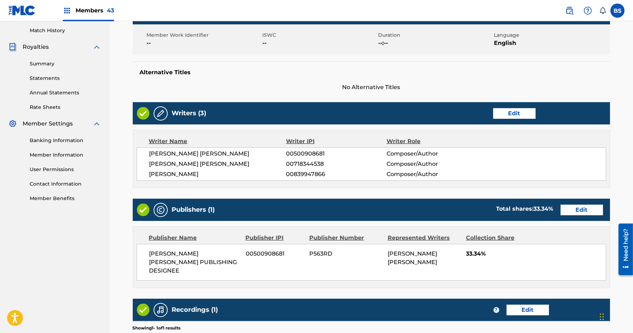
scroll to position [286, 0]
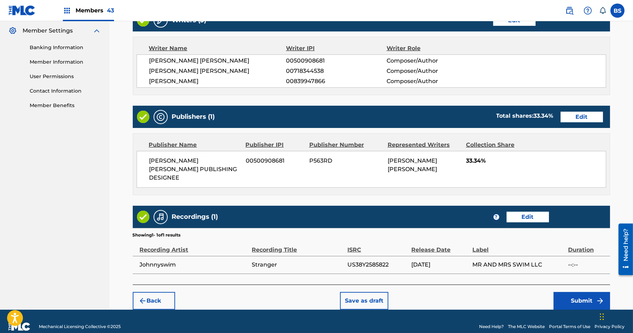
click at [583, 293] on button "Submit" at bounding box center [582, 301] width 56 height 18
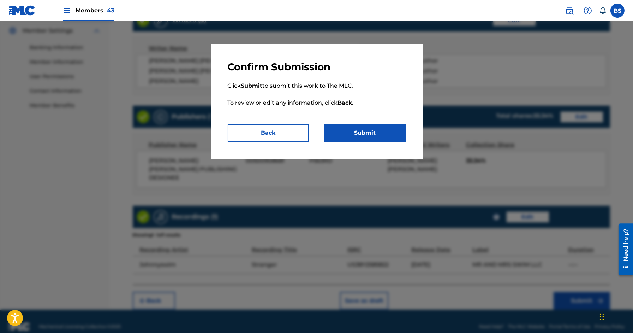
click at [368, 131] on button "Submit" at bounding box center [364, 133] width 81 height 18
drag, startPoint x: 377, startPoint y: 140, endPoint x: 411, endPoint y: 139, distance: 33.9
click at [377, 140] on button "Submit" at bounding box center [364, 133] width 81 height 18
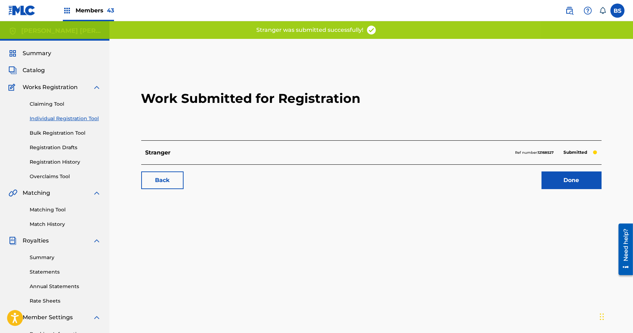
click at [570, 172] on link "Done" at bounding box center [572, 180] width 60 height 18
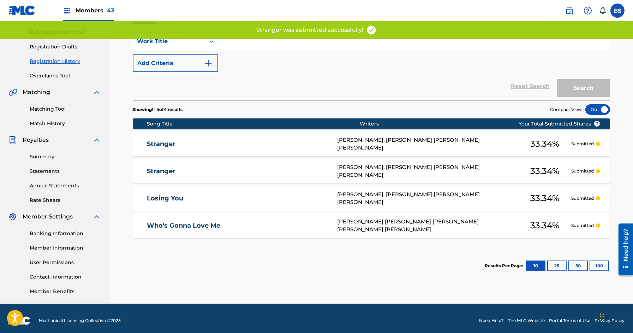
scroll to position [105, 0]
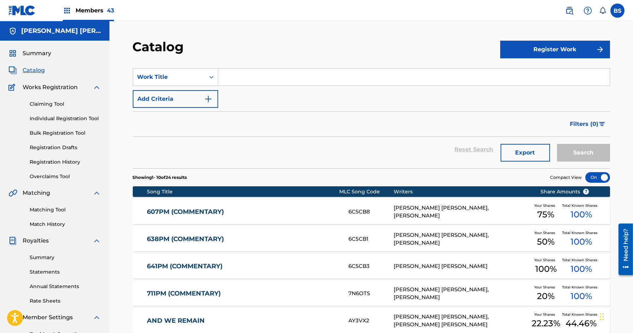
drag, startPoint x: 48, startPoint y: 160, endPoint x: 70, endPoint y: 175, distance: 27.0
click at [48, 160] on link "Registration History" at bounding box center [65, 161] width 71 height 7
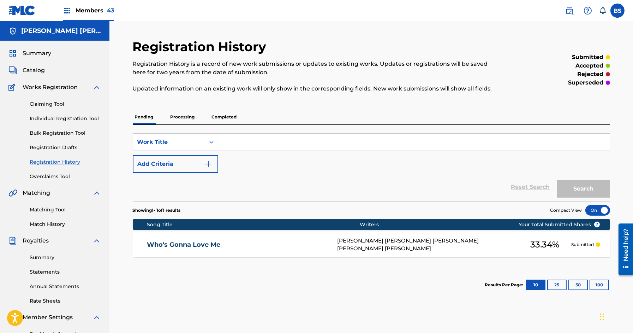
click at [258, 246] on link "Who's Gonna Love Me" at bounding box center [237, 244] width 181 height 8
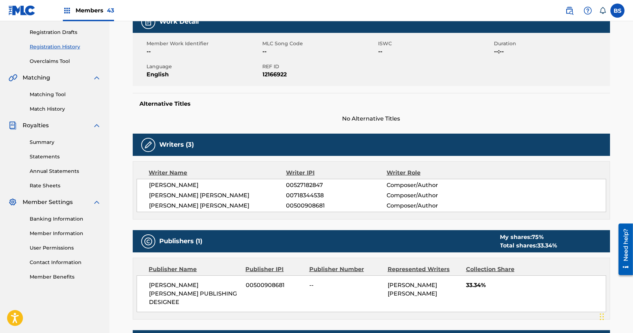
scroll to position [116, 0]
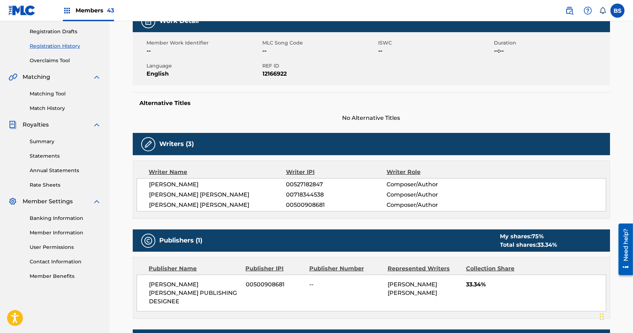
click at [308, 193] on span "00718344538" at bounding box center [336, 194] width 100 height 8
click at [304, 203] on span "00500908681" at bounding box center [336, 205] width 100 height 8
drag, startPoint x: 304, startPoint y: 203, endPoint x: 300, endPoint y: 214, distance: 11.4
click at [304, 203] on span "00500908681" at bounding box center [336, 205] width 100 height 8
copy span "00500908681"
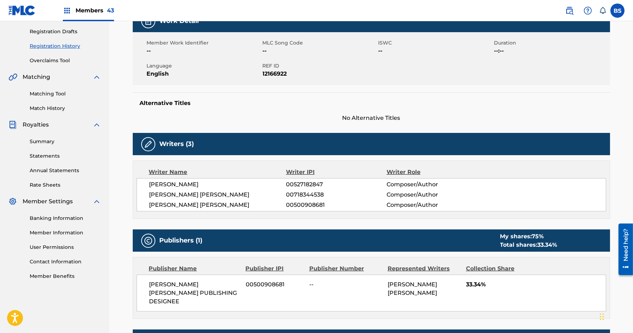
click at [304, 192] on span "00718344538" at bounding box center [336, 194] width 100 height 8
copy span "00718344538"
click at [308, 205] on span "00500908681" at bounding box center [336, 205] width 100 height 8
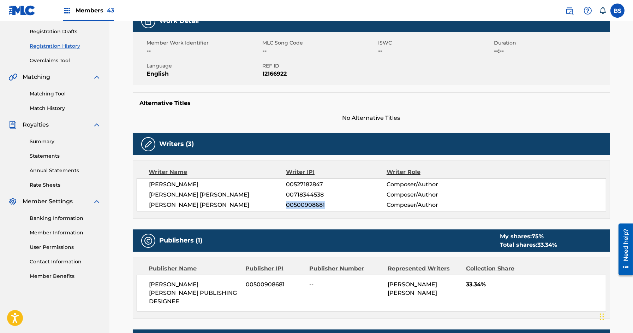
click at [308, 205] on span "00500908681" at bounding box center [336, 205] width 100 height 8
copy span "00500908681"
click at [311, 191] on span "00718344538" at bounding box center [336, 194] width 100 height 8
drag, startPoint x: 311, startPoint y: 191, endPoint x: 315, endPoint y: 199, distance: 8.4
click at [311, 191] on span "00718344538" at bounding box center [336, 194] width 100 height 8
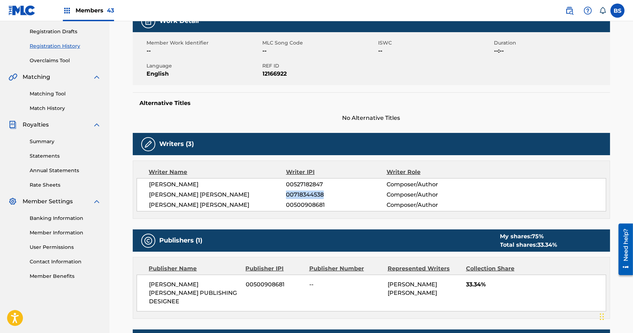
copy span "00718344538"
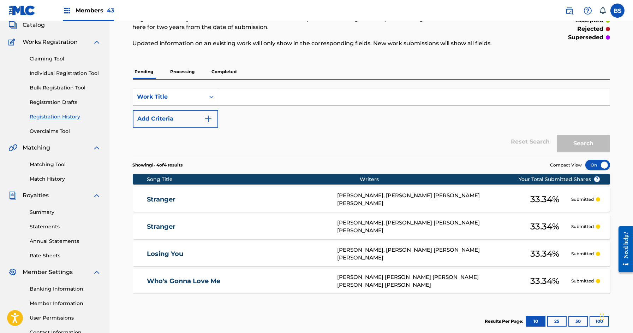
scroll to position [75, 0]
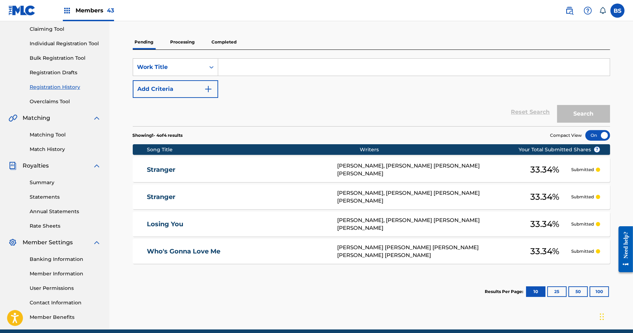
drag, startPoint x: 364, startPoint y: 170, endPoint x: 361, endPoint y: 190, distance: 20.4
click at [364, 170] on div "[PERSON_NAME], [PERSON_NAME] [PERSON_NAME] [PERSON_NAME]" at bounding box center [427, 170] width 181 height 16
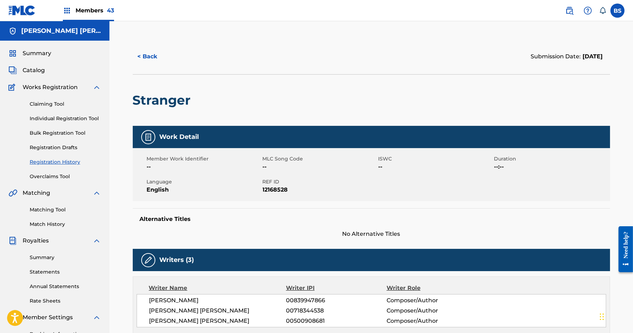
click at [154, 50] on button "< Back" at bounding box center [154, 57] width 42 height 18
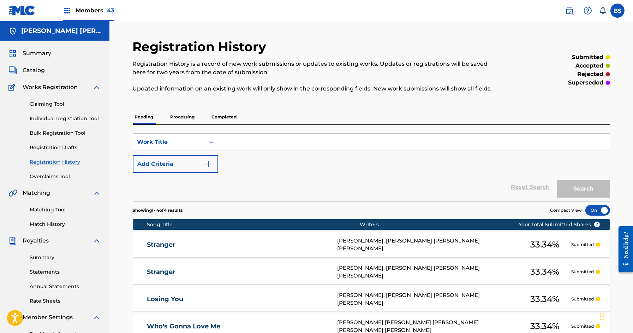
scroll to position [75, 0]
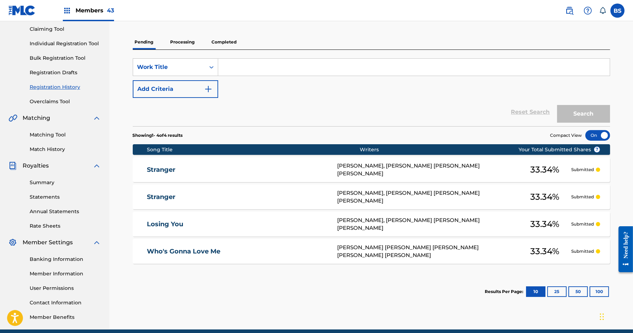
drag, startPoint x: 355, startPoint y: 197, endPoint x: 351, endPoint y: 199, distance: 4.9
click at [355, 197] on div "[PERSON_NAME], [PERSON_NAME] [PERSON_NAME] [PERSON_NAME]" at bounding box center [427, 197] width 181 height 16
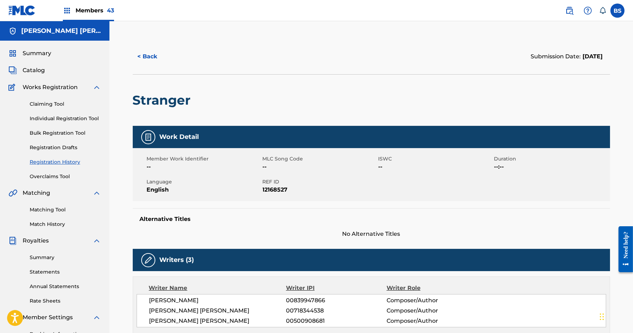
click at [156, 52] on button "< Back" at bounding box center [154, 57] width 42 height 18
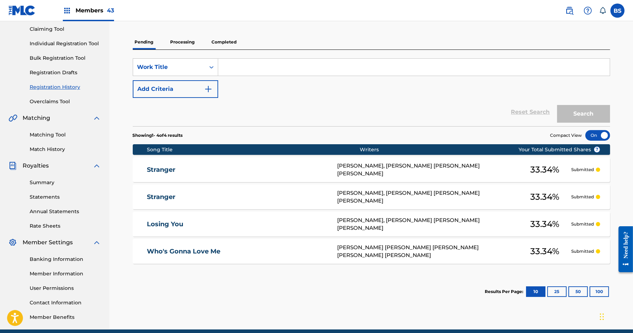
scroll to position [71, 0]
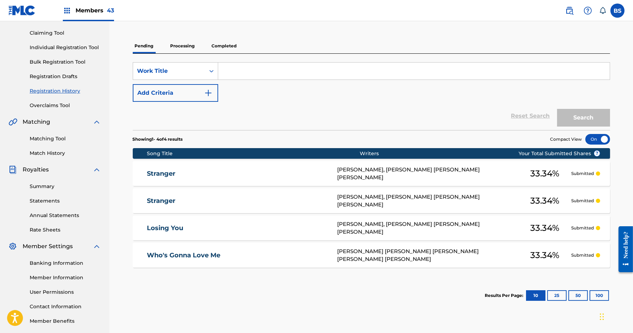
click at [307, 228] on link "Losing You" at bounding box center [237, 228] width 181 height 8
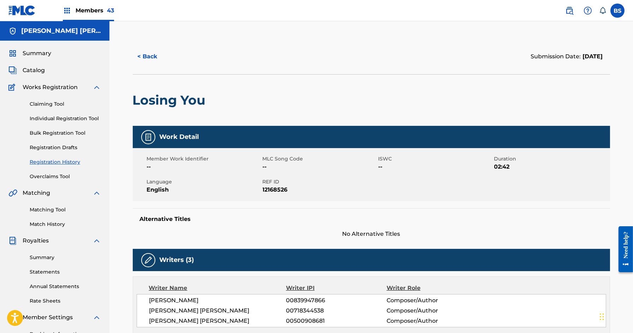
click at [192, 99] on h2 "Losing You" at bounding box center [171, 100] width 77 height 16
copy div "Losing You"
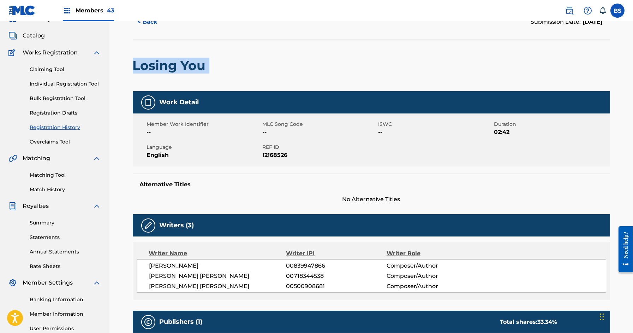
scroll to position [47, 0]
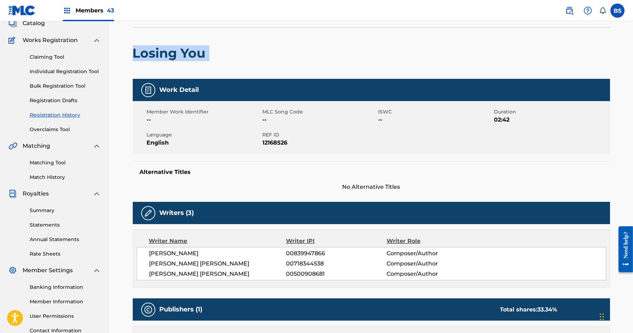
copy div "Losing You"
click at [303, 265] on span "00718344538" at bounding box center [336, 263] width 100 height 8
copy span "00718344538"
click at [310, 249] on span "00839947866" at bounding box center [336, 253] width 100 height 8
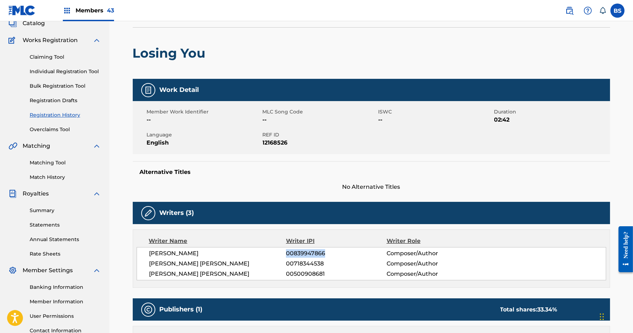
drag, startPoint x: 310, startPoint y: 249, endPoint x: 309, endPoint y: 208, distance: 40.3
click at [310, 249] on span "00839947866" at bounding box center [336, 253] width 100 height 8
copy span "00839947866"
click at [201, 45] on h2 "Losing You" at bounding box center [171, 53] width 77 height 16
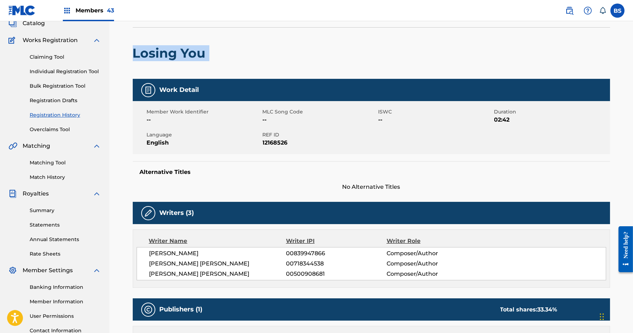
click at [201, 45] on h2 "Losing You" at bounding box center [171, 53] width 77 height 16
copy div "Losing You"
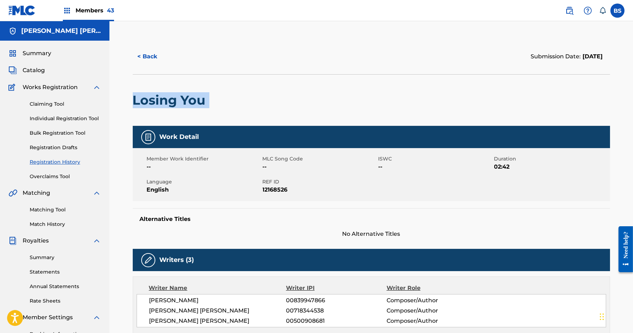
click at [150, 57] on button "< Back" at bounding box center [154, 57] width 42 height 18
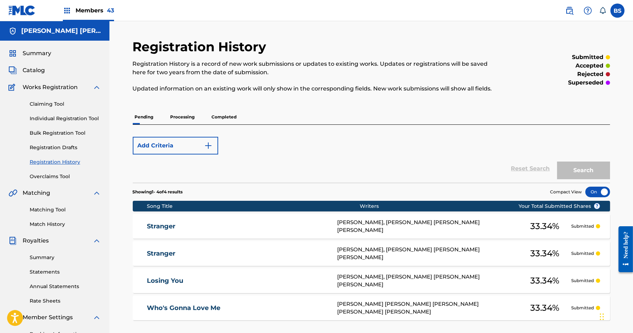
scroll to position [71, 0]
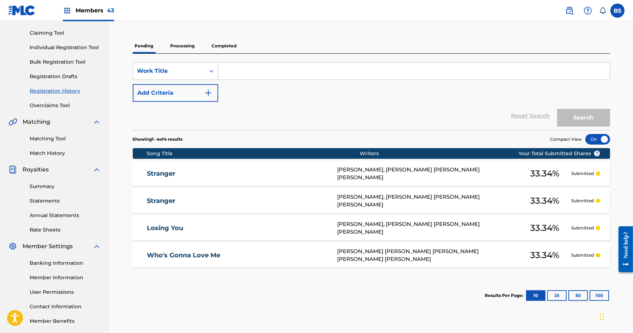
drag, startPoint x: 212, startPoint y: 193, endPoint x: 216, endPoint y: 196, distance: 5.4
click at [212, 193] on div "Stranger ANTHONY RAMOS, AMANDA GRACE RAMIREZ SUDANO, ABNER PEDRO RAMIREZ 33.34 …" at bounding box center [371, 200] width 477 height 25
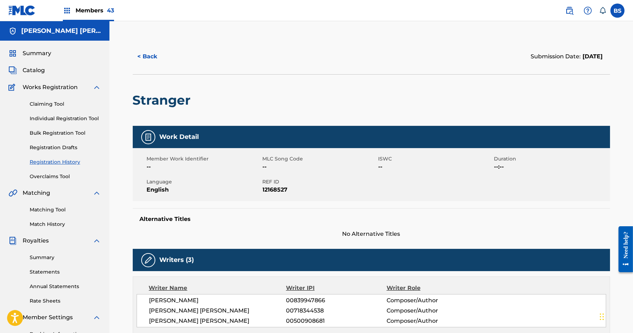
click at [157, 99] on h2 "Stranger" at bounding box center [164, 100] width 62 height 16
copy h2 "Stranger"
drag, startPoint x: 77, startPoint y: 10, endPoint x: 112, endPoint y: 17, distance: 34.9
click at [77, 10] on span "Members 43" at bounding box center [95, 10] width 38 height 8
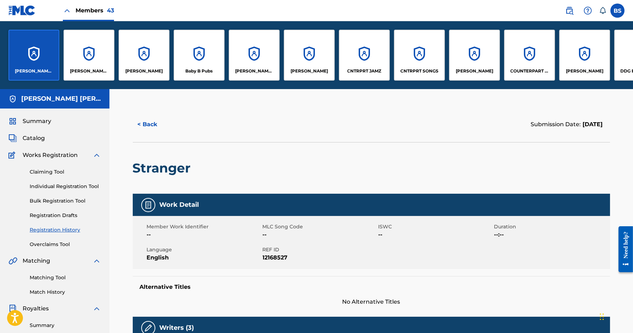
click at [422, 48] on div "CNTRPRT SONGS" at bounding box center [419, 55] width 51 height 51
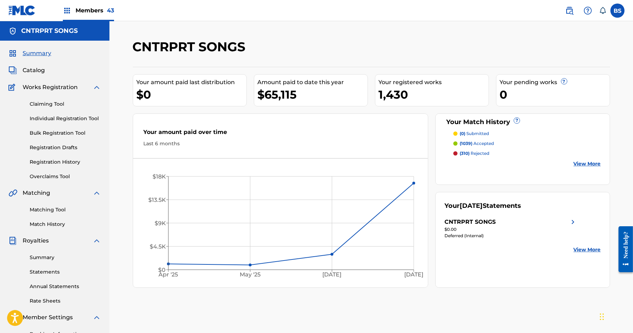
click at [573, 12] on img at bounding box center [569, 10] width 8 height 8
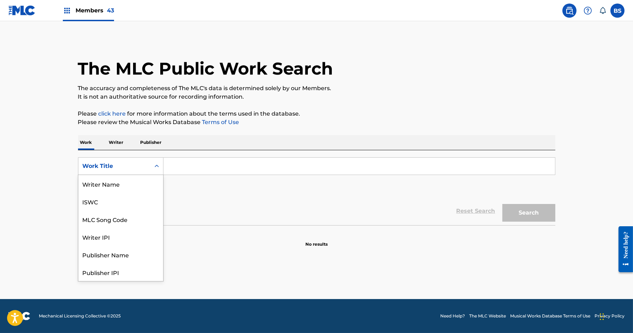
drag, startPoint x: 114, startPoint y: 161, endPoint x: 119, endPoint y: 189, distance: 28.4
click at [114, 162] on div "Work Title" at bounding box center [114, 165] width 72 height 13
drag, startPoint x: 119, startPoint y: 188, endPoint x: 194, endPoint y: 175, distance: 76.6
click at [119, 188] on div "MLC Song Code" at bounding box center [120, 184] width 85 height 18
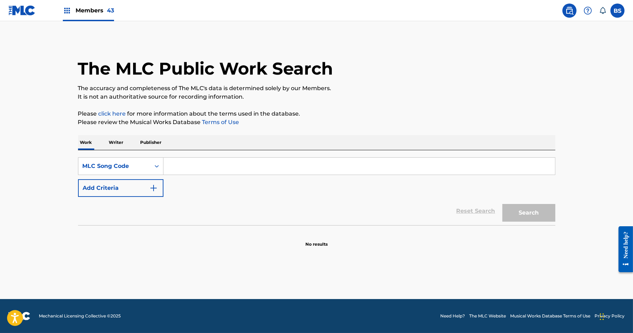
click at [194, 175] on div "SearchWithCriteria8eecb547-8932-4aca-afa6-7c738c91931b MLC Song Code Add Criter…" at bounding box center [316, 177] width 477 height 40
click at [194, 171] on input "Search Form" at bounding box center [359, 165] width 392 height 17
paste input "S7323T"
type input "S7323T"
click at [520, 208] on button "Search" at bounding box center [528, 213] width 53 height 18
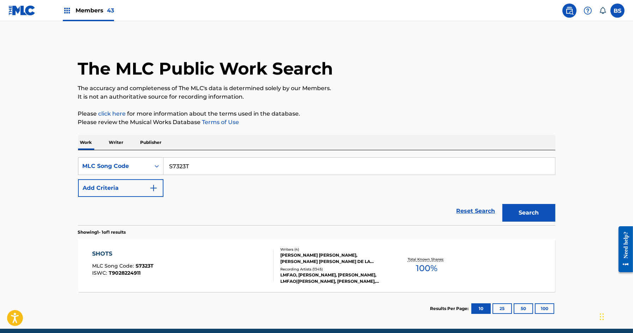
click at [103, 12] on span "Members 43" at bounding box center [95, 10] width 38 height 8
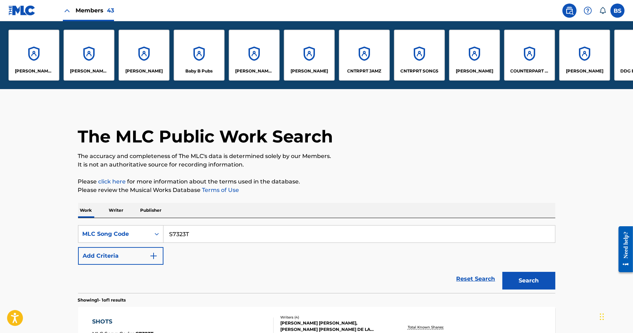
click at [374, 50] on div "CNTRPRT JAMZ" at bounding box center [364, 55] width 51 height 51
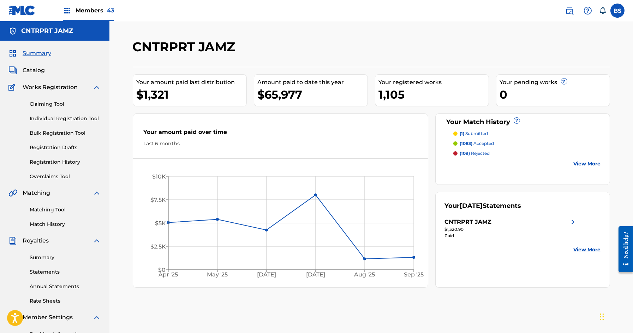
drag, startPoint x: 28, startPoint y: 69, endPoint x: 34, endPoint y: 71, distance: 6.4
click at [28, 69] on span "Catalog" at bounding box center [34, 70] width 22 height 8
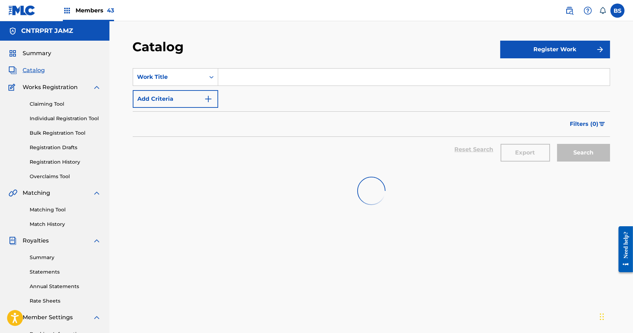
click at [34, 71] on span "Catalog" at bounding box center [34, 70] width 22 height 8
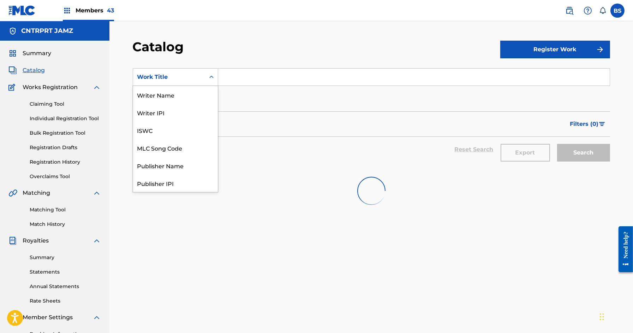
click at [198, 74] on div "Work Title" at bounding box center [169, 77] width 64 height 8
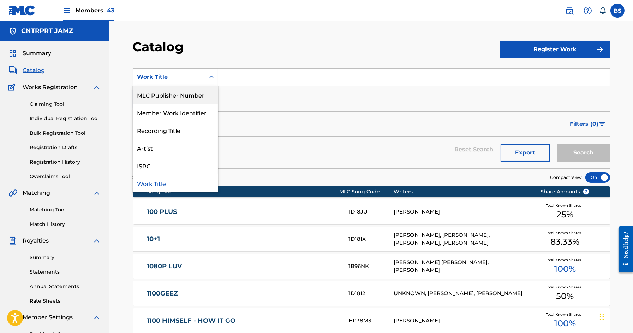
click at [276, 74] on input "Search Form" at bounding box center [414, 76] width 392 height 17
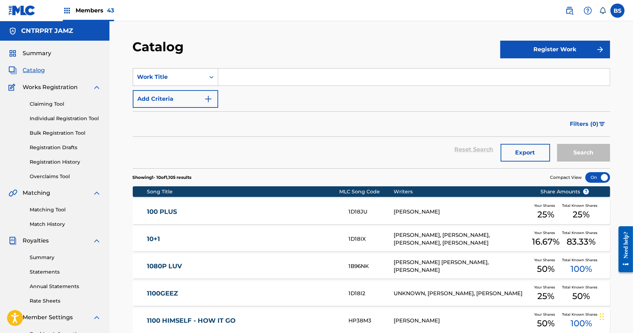
click at [202, 84] on div "Work Title" at bounding box center [175, 77] width 85 height 18
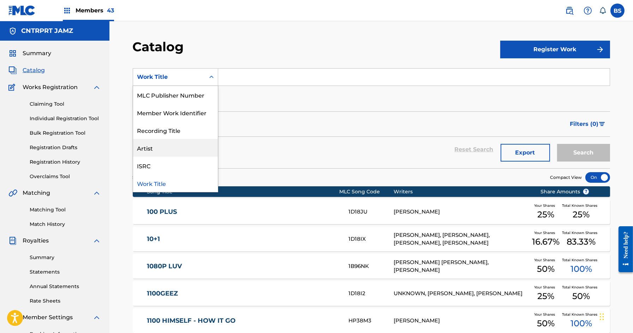
scroll to position [0, 0]
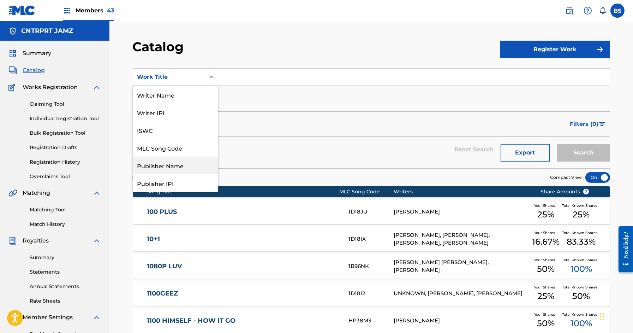
click at [165, 164] on div "Publisher Name" at bounding box center [175, 165] width 85 height 18
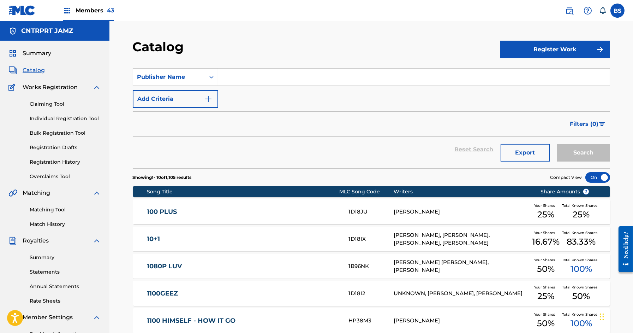
click at [246, 76] on input "Search Form" at bounding box center [414, 76] width 392 height 17
type input "wright"
click at [557, 144] on button "Search" at bounding box center [583, 153] width 53 height 18
